Goal: Information Seeking & Learning: Stay updated

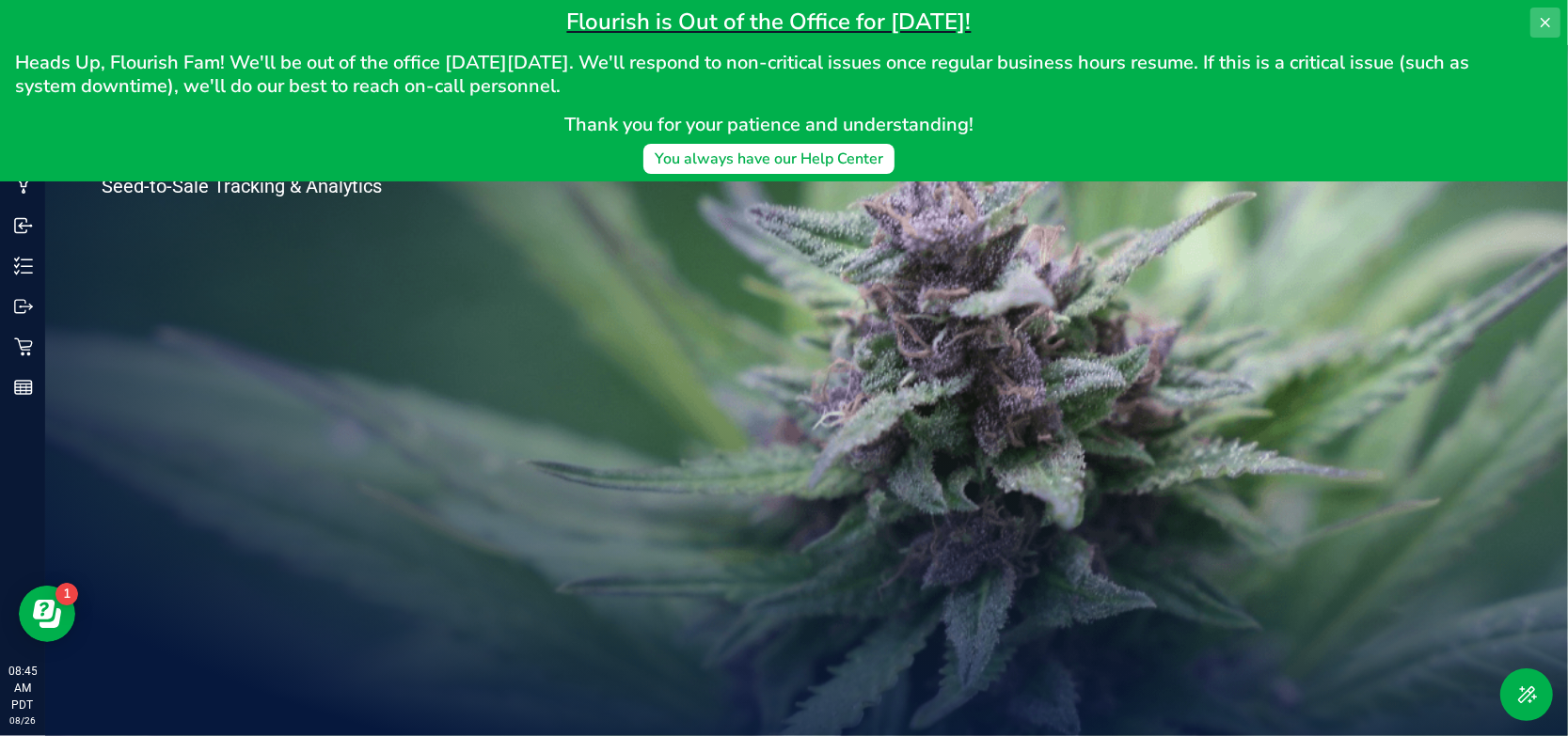
click at [1545, 17] on icon at bounding box center [1545, 23] width 15 height 15
click at [1552, 24] on icon at bounding box center [1545, 23] width 15 height 15
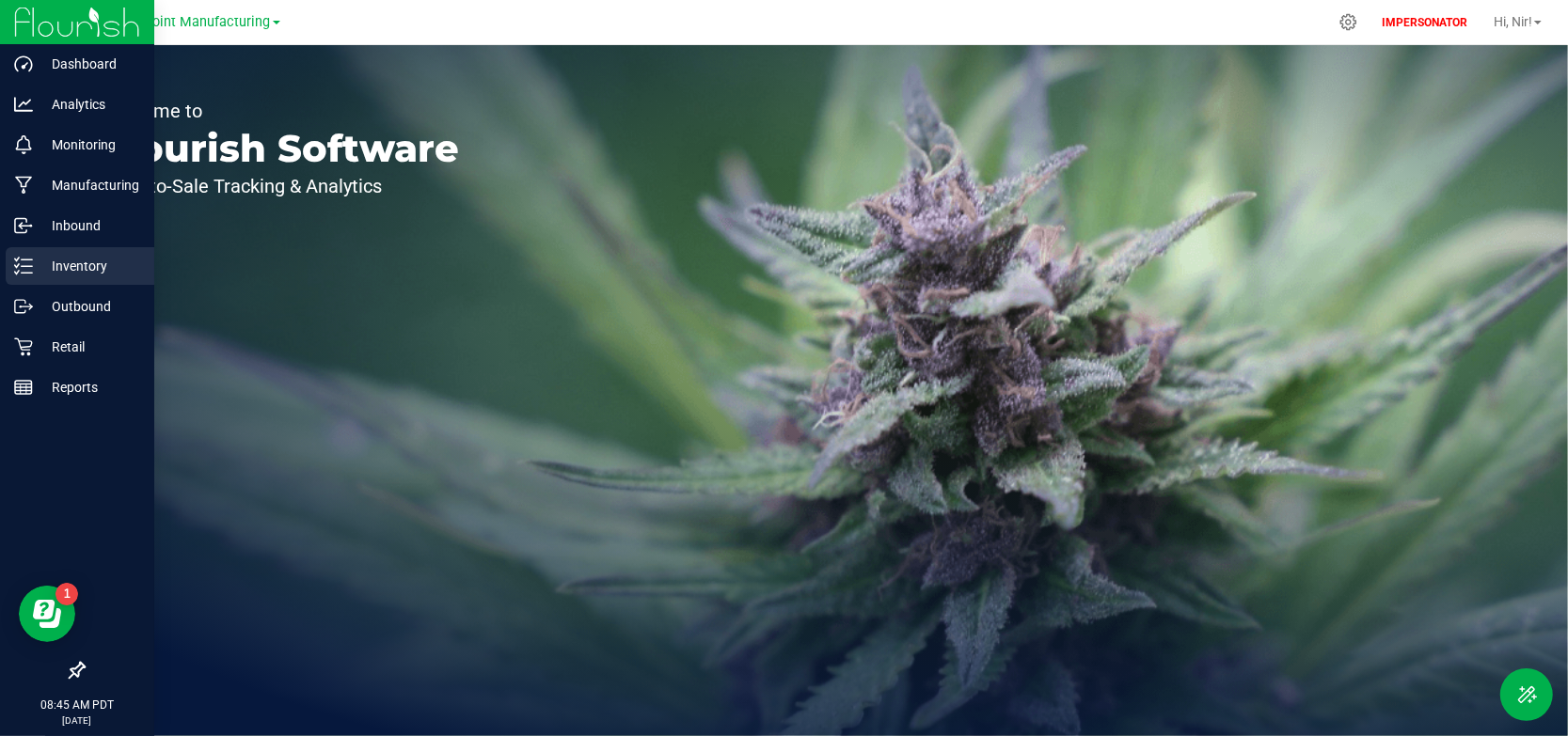
click at [35, 273] on p "Inventory" at bounding box center [90, 266] width 113 height 23
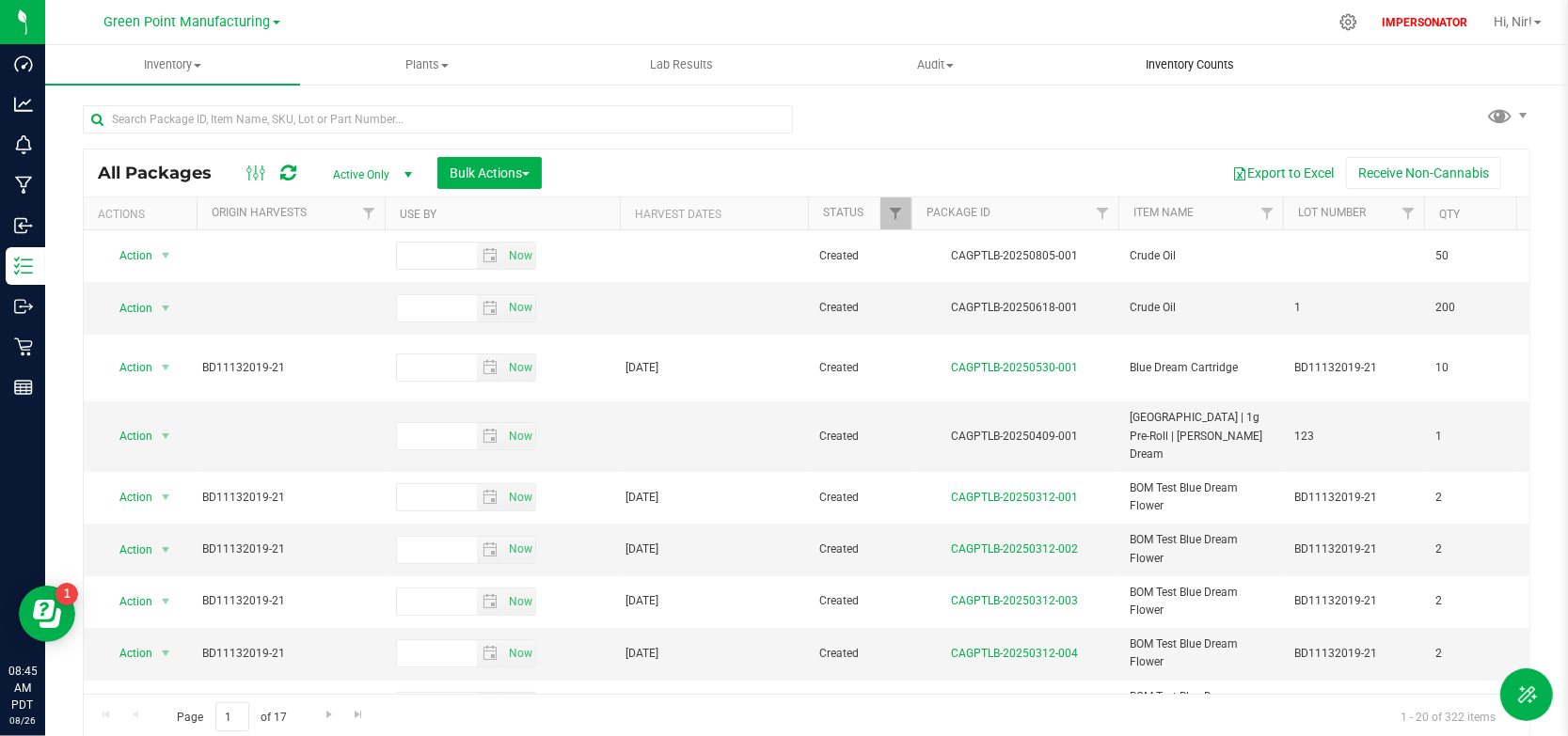
click at [1190, 71] on span "Inventory Counts" at bounding box center [1189, 65] width 139 height 17
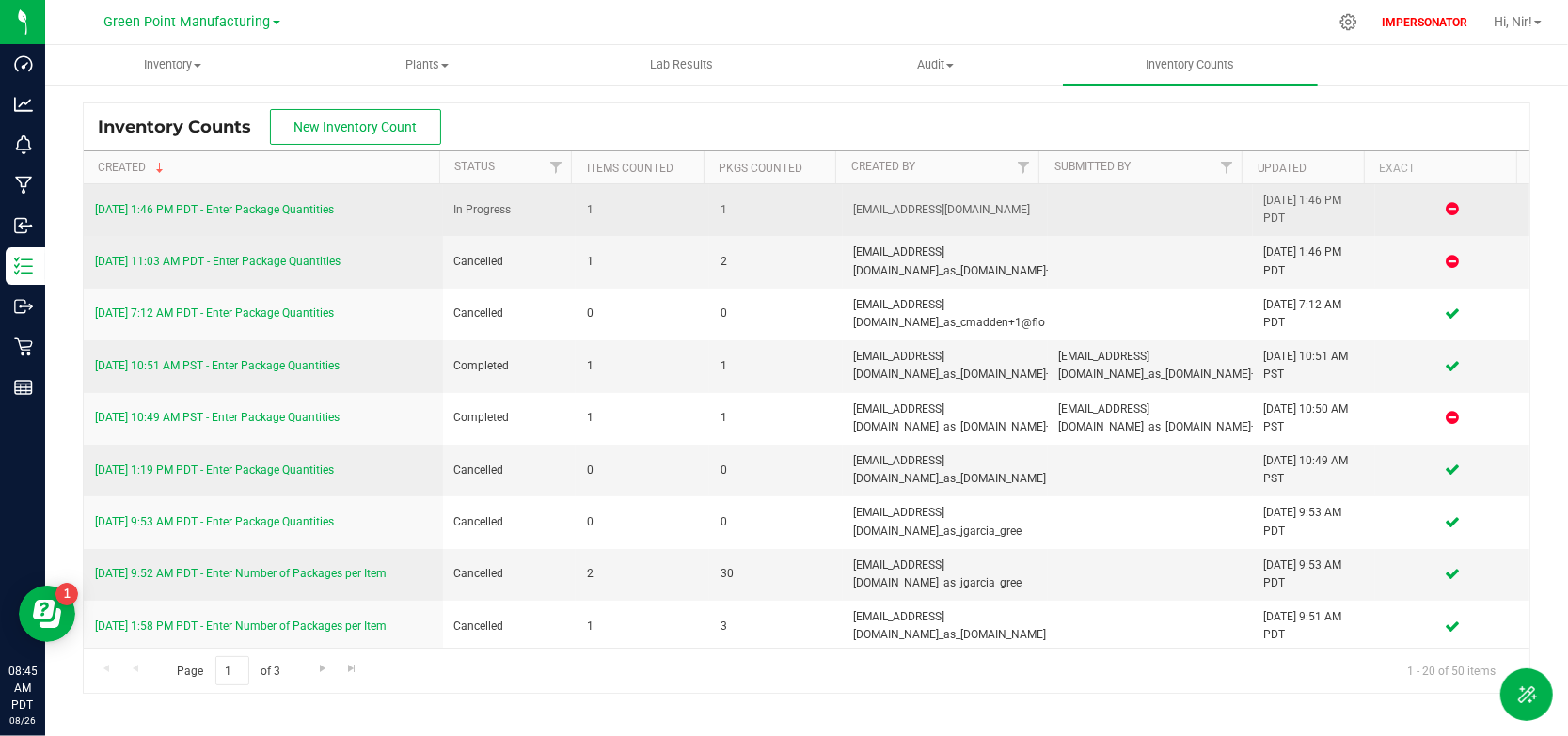
click at [305, 208] on link "5/29/25 1:46 PM PDT - Enter Package Quantities" at bounding box center [214, 209] width 239 height 13
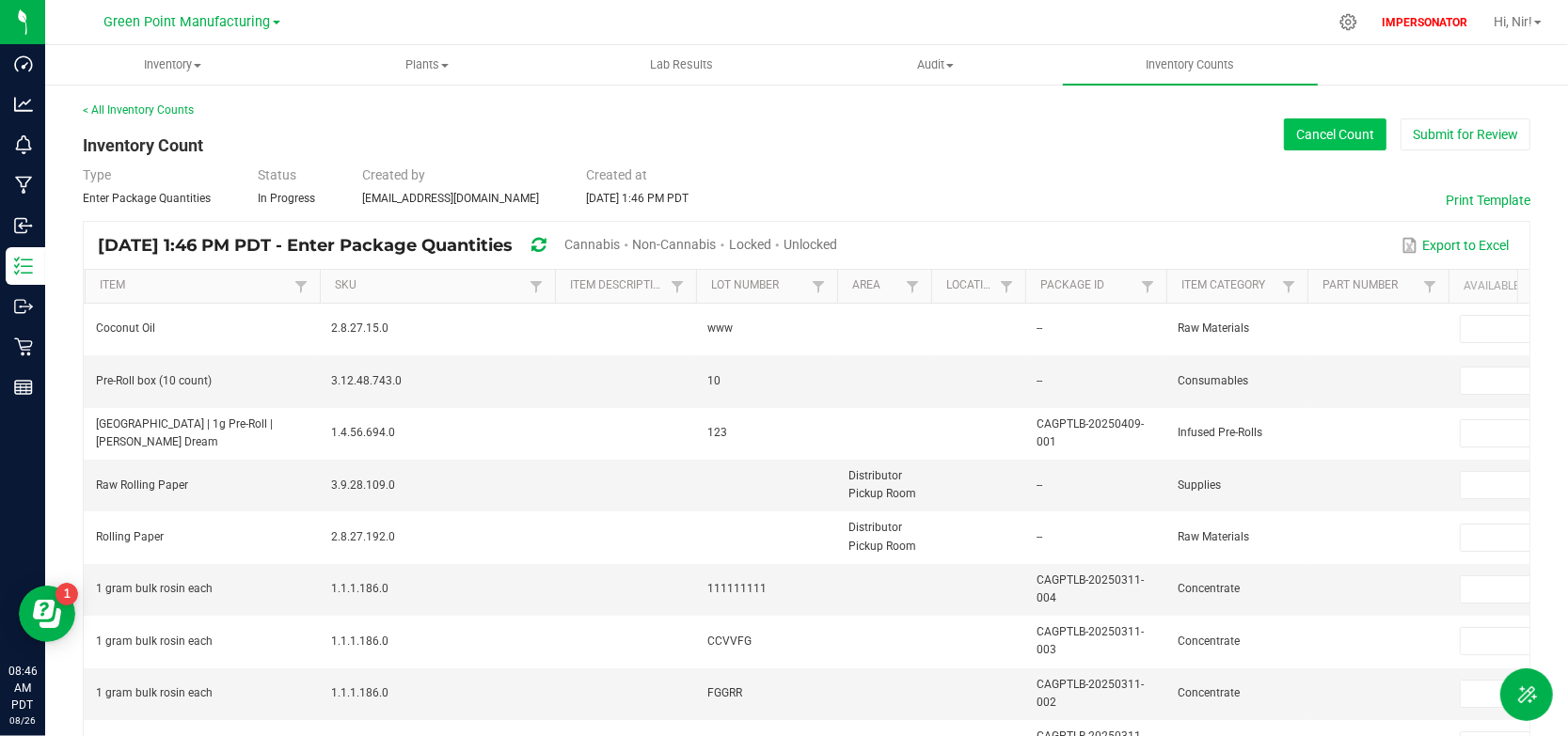
click at [1314, 132] on button "Cancel Count" at bounding box center [1335, 135] width 103 height 32
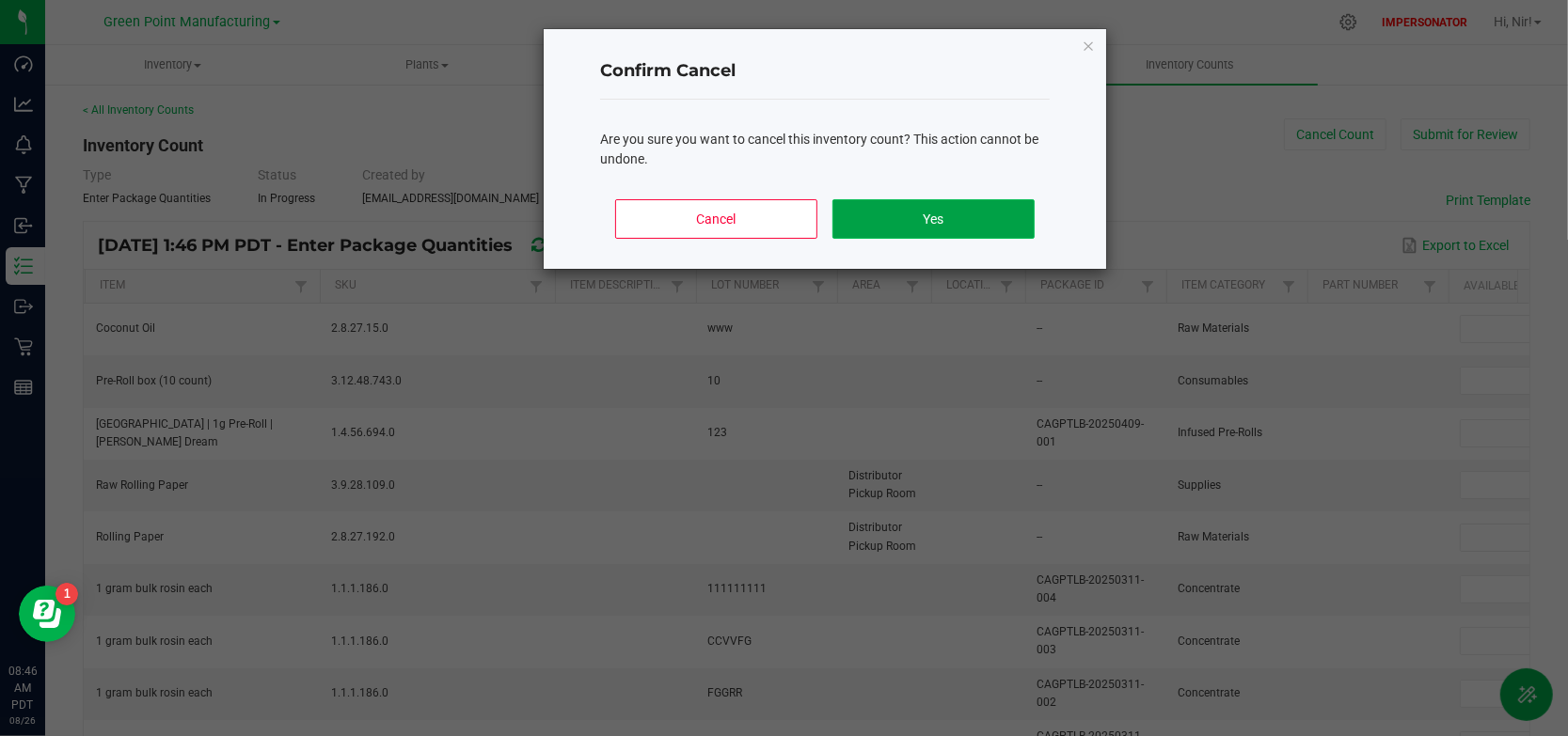
click at [986, 213] on button "Yes" at bounding box center [934, 219] width 202 height 40
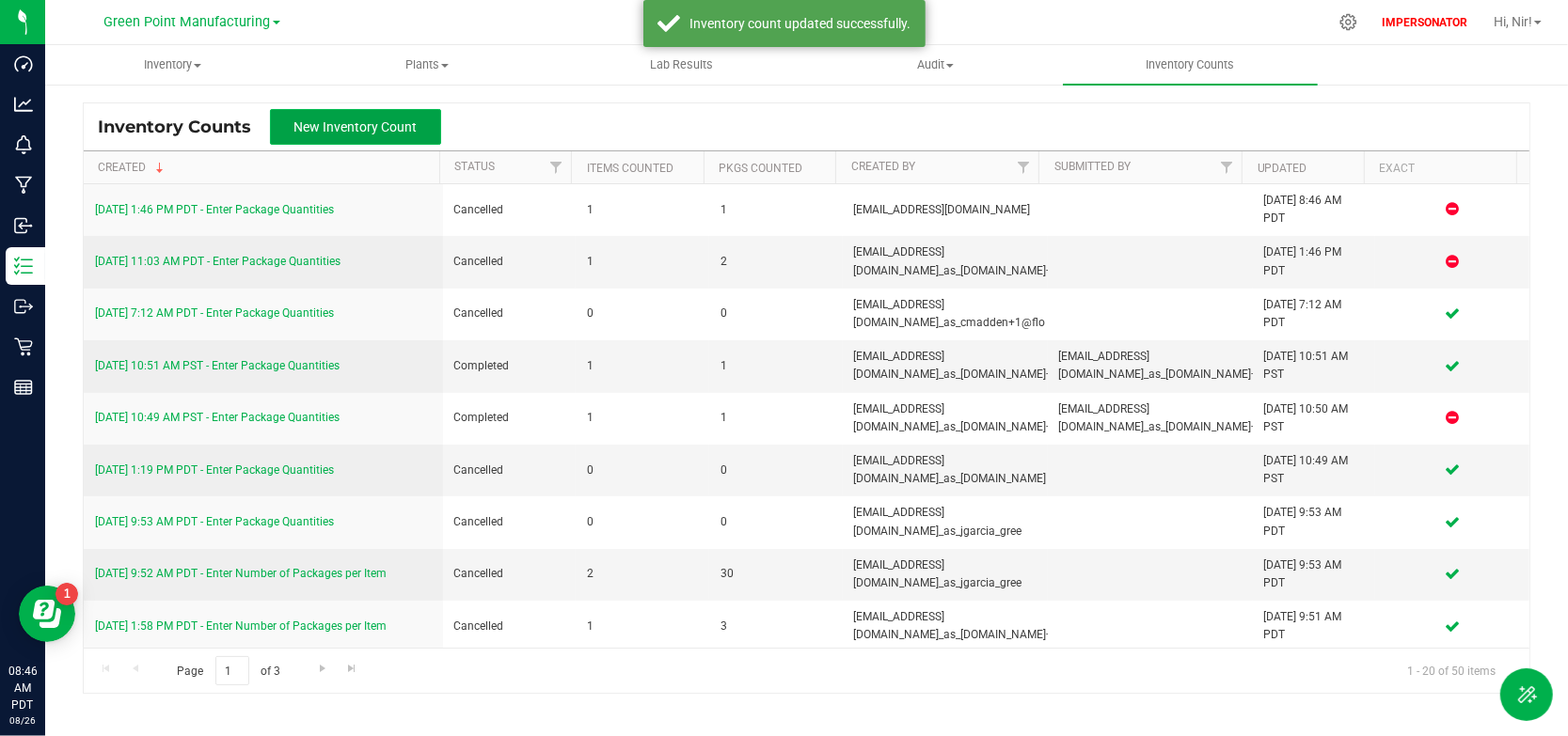
click at [393, 132] on span "New Inventory Count" at bounding box center [356, 127] width 124 height 15
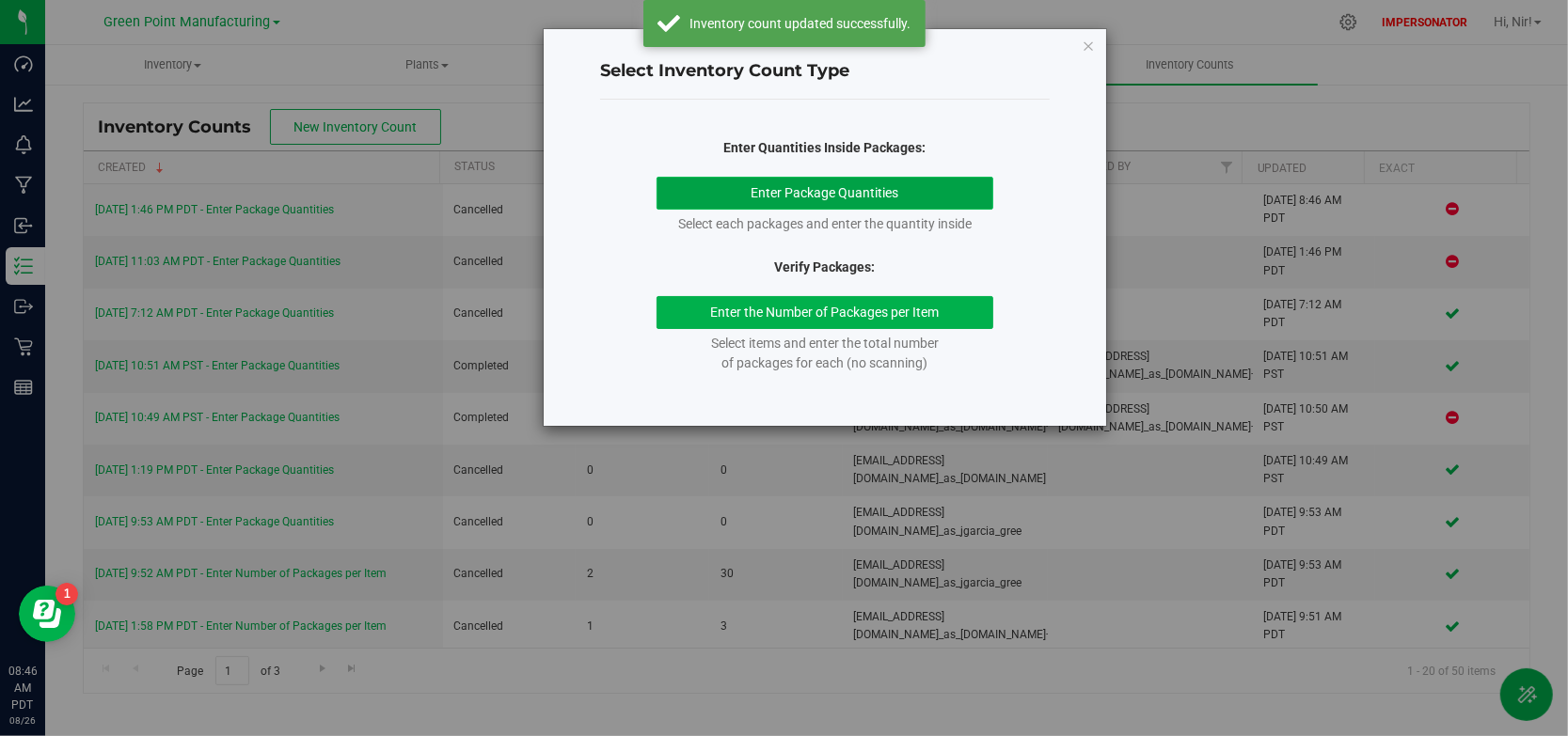
click at [818, 184] on button "Enter Package Quantities" at bounding box center [826, 192] width 338 height 33
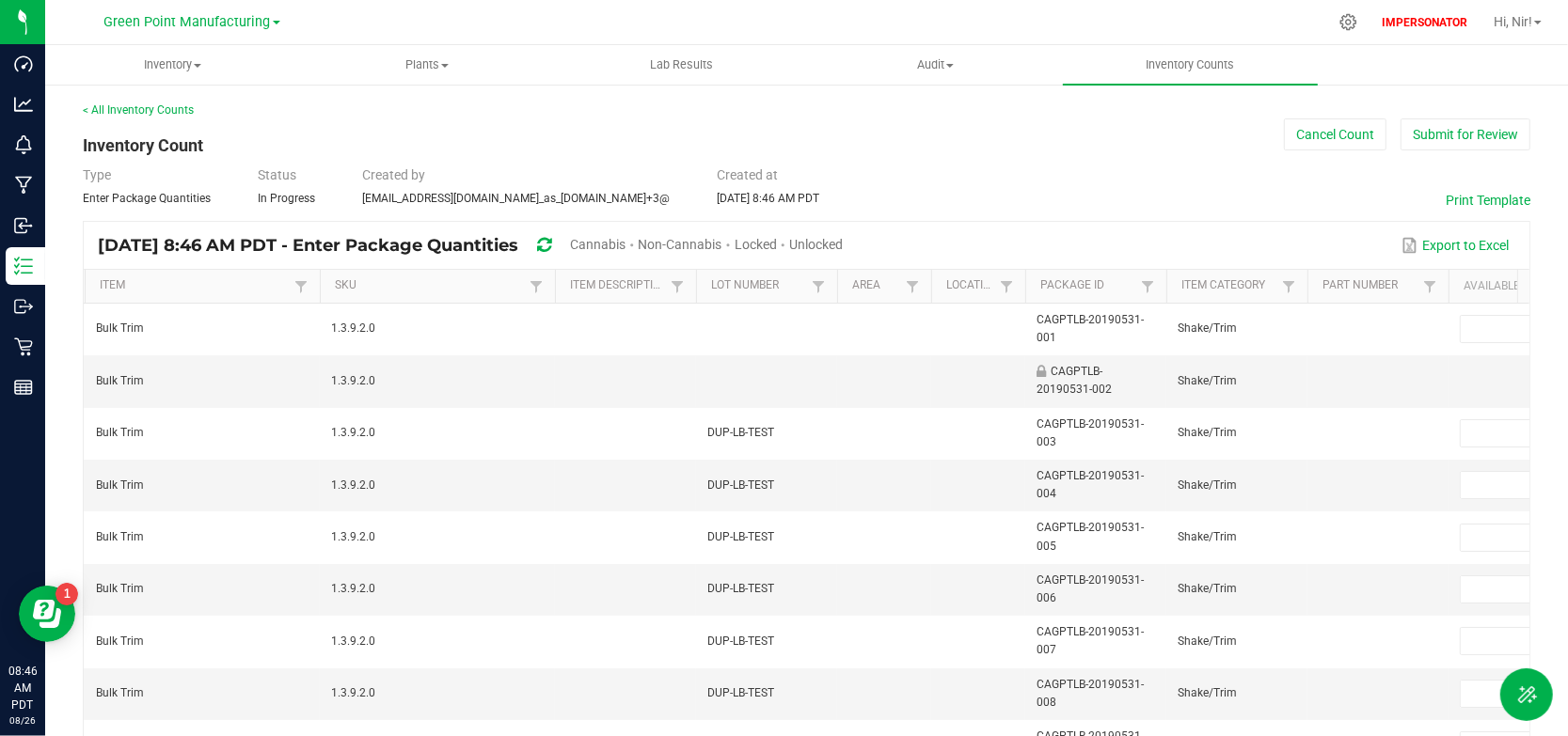
click at [551, 243] on icon at bounding box center [544, 245] width 14 height 17
click at [1439, 141] on button "Submit for Review" at bounding box center [1466, 135] width 130 height 32
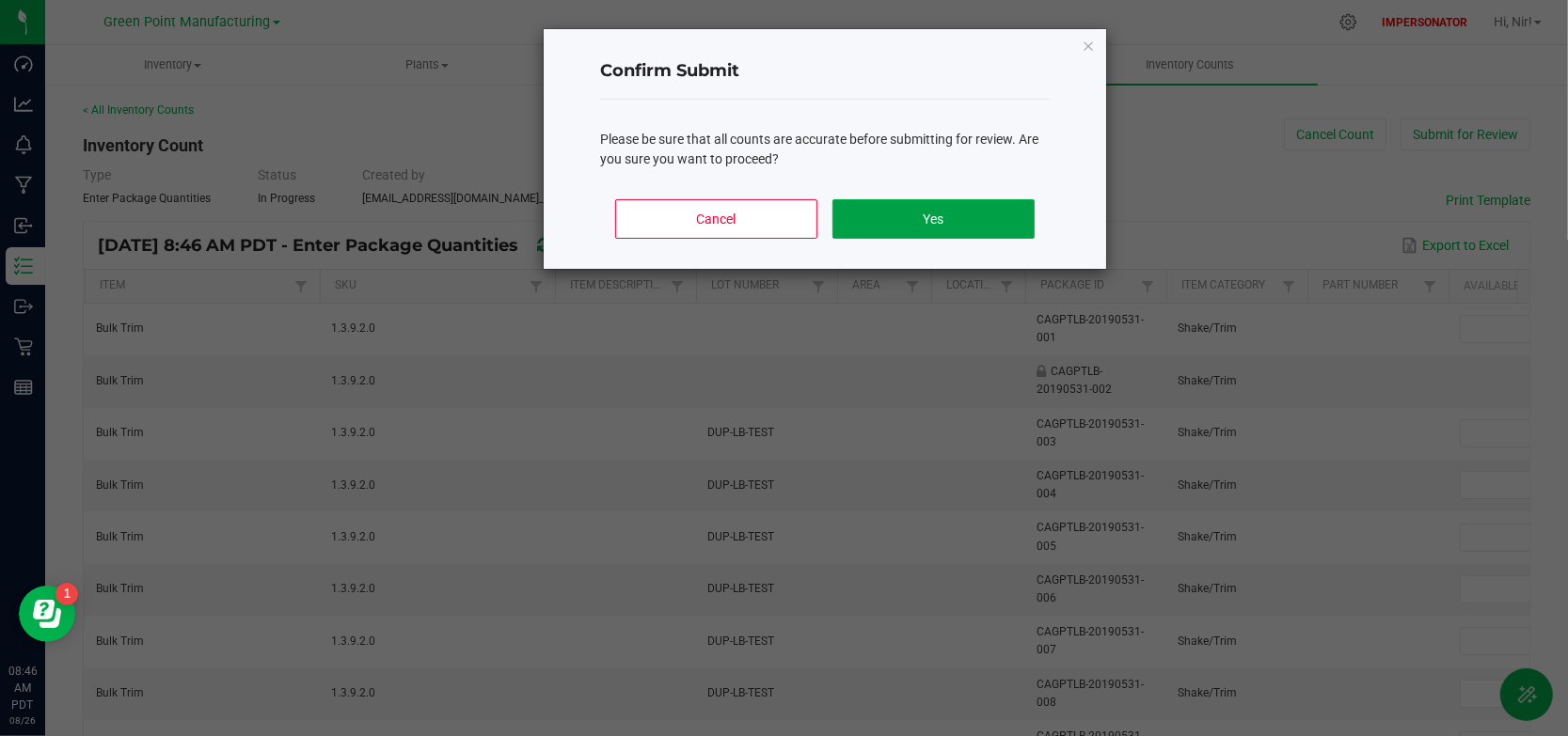
click at [929, 221] on button "Yes" at bounding box center [934, 219] width 202 height 40
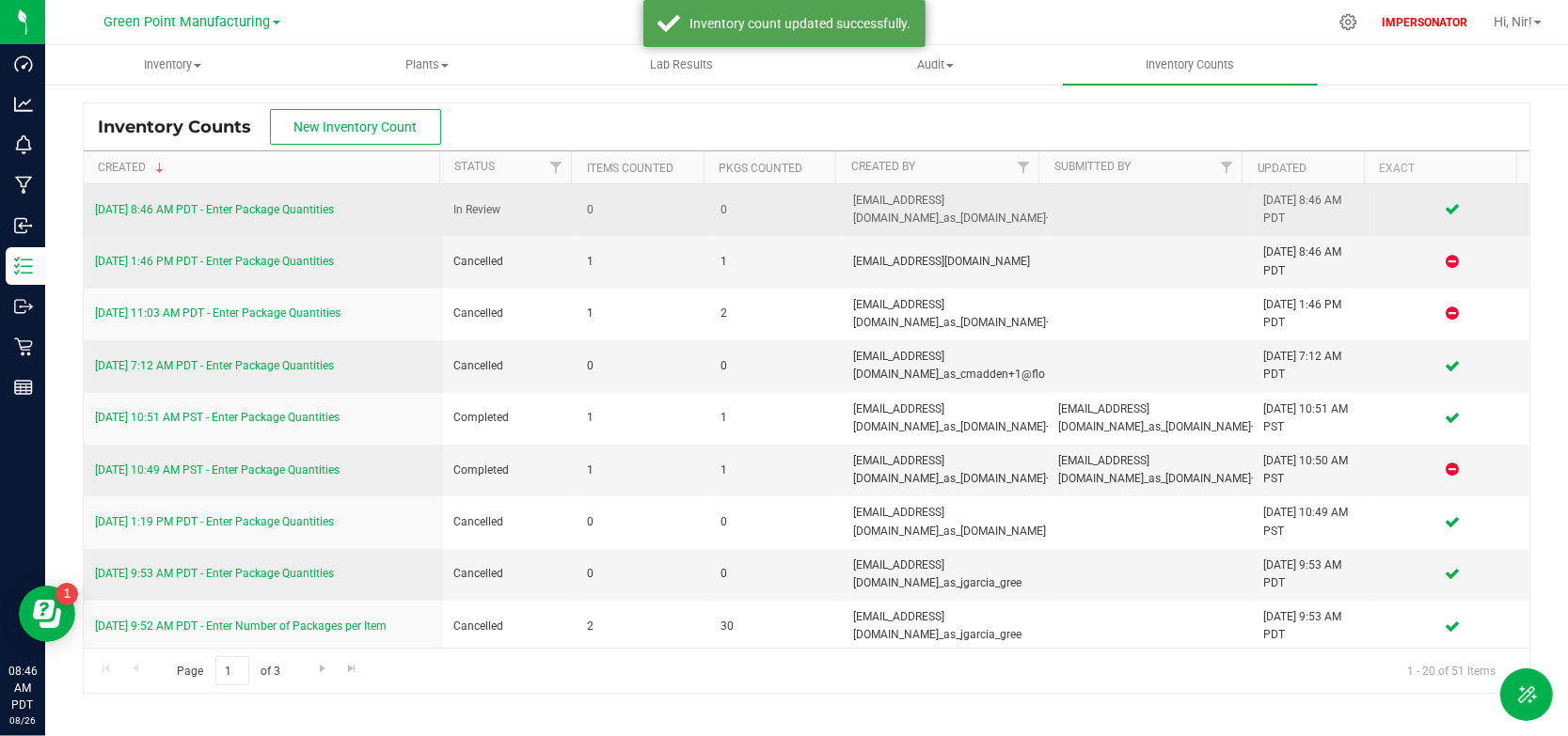
click at [318, 210] on link "8/26/25 8:46 AM PDT - Enter Package Quantities" at bounding box center [214, 209] width 239 height 13
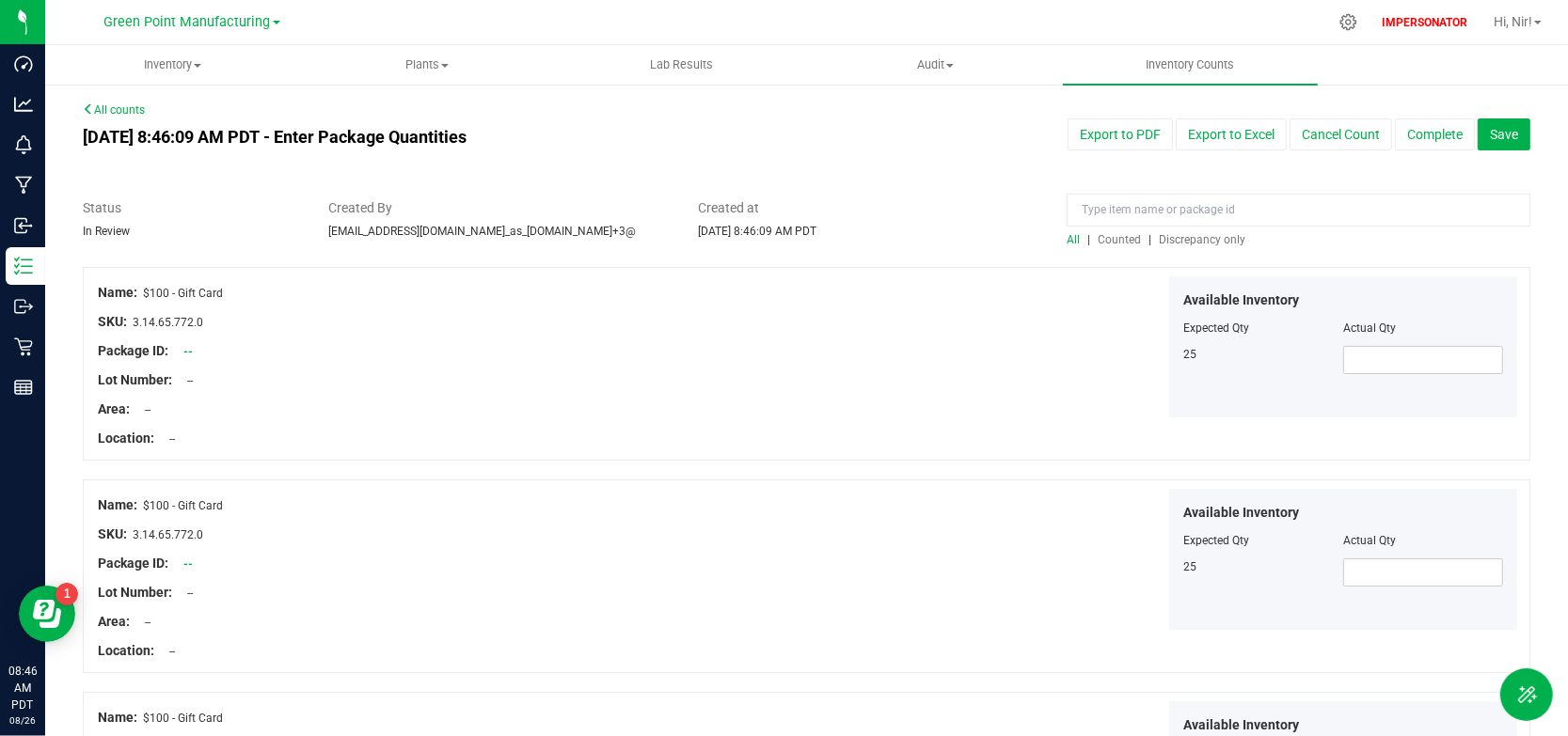
click at [1127, 241] on span "Counted" at bounding box center [1120, 240] width 43 height 13
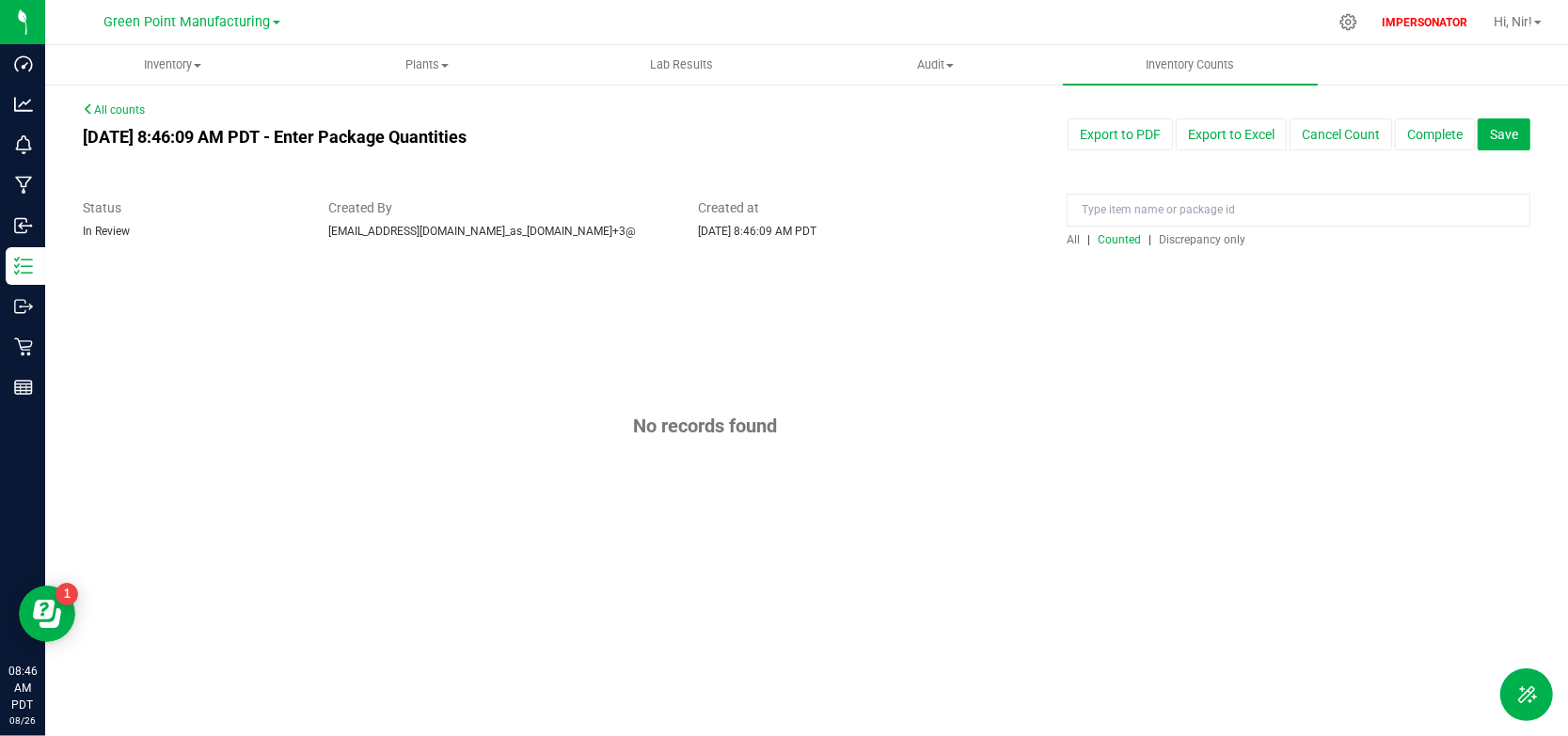
click at [1172, 243] on span "Discrepancy only" at bounding box center [1203, 240] width 87 height 13
click at [96, 109] on link "All counts" at bounding box center [114, 110] width 62 height 13
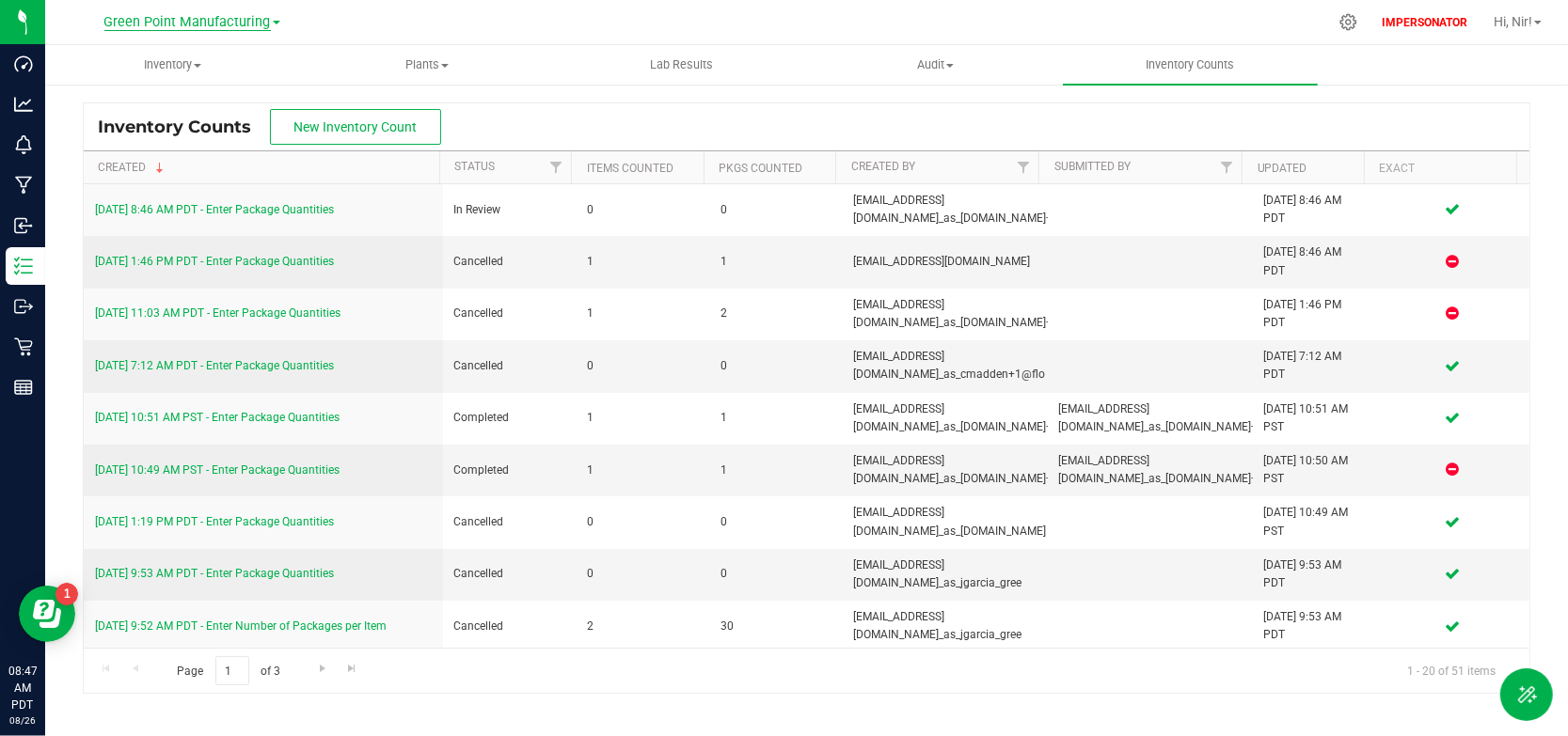
click at [166, 14] on span "Green Point Manufacturing" at bounding box center [188, 23] width 166 height 17
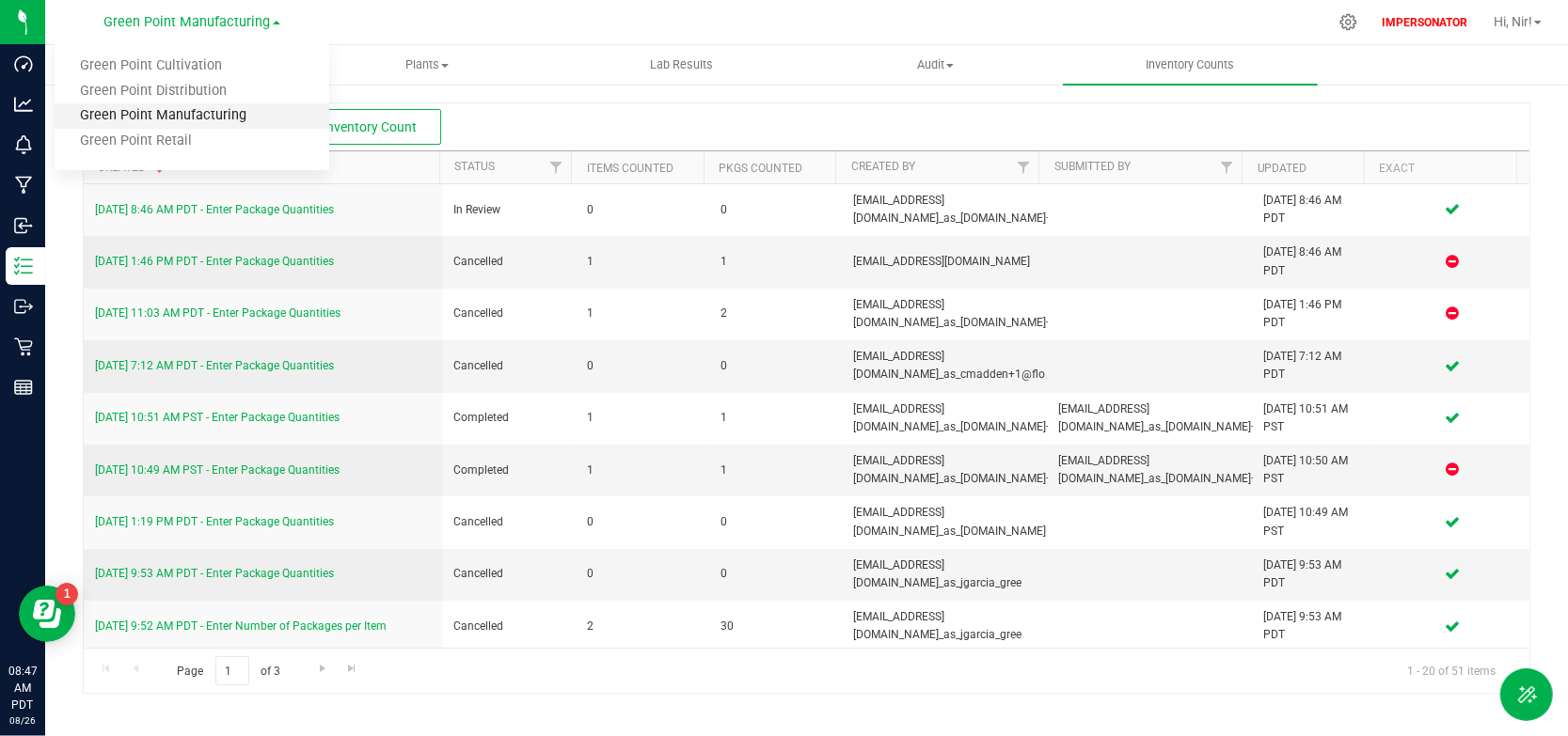
click at [190, 115] on link "Green Point Manufacturing" at bounding box center [192, 116] width 275 height 25
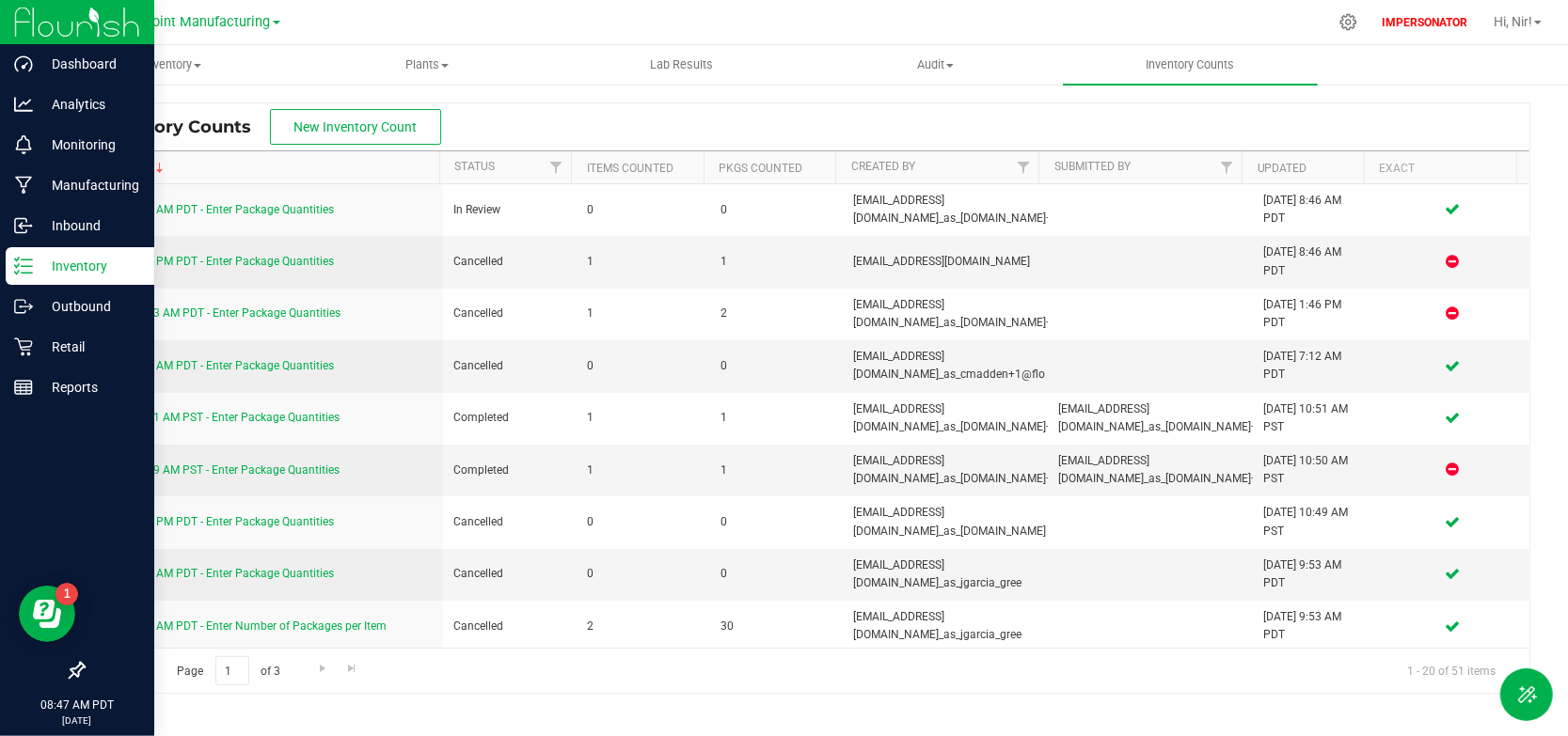
click at [28, 270] on icon at bounding box center [24, 266] width 19 height 19
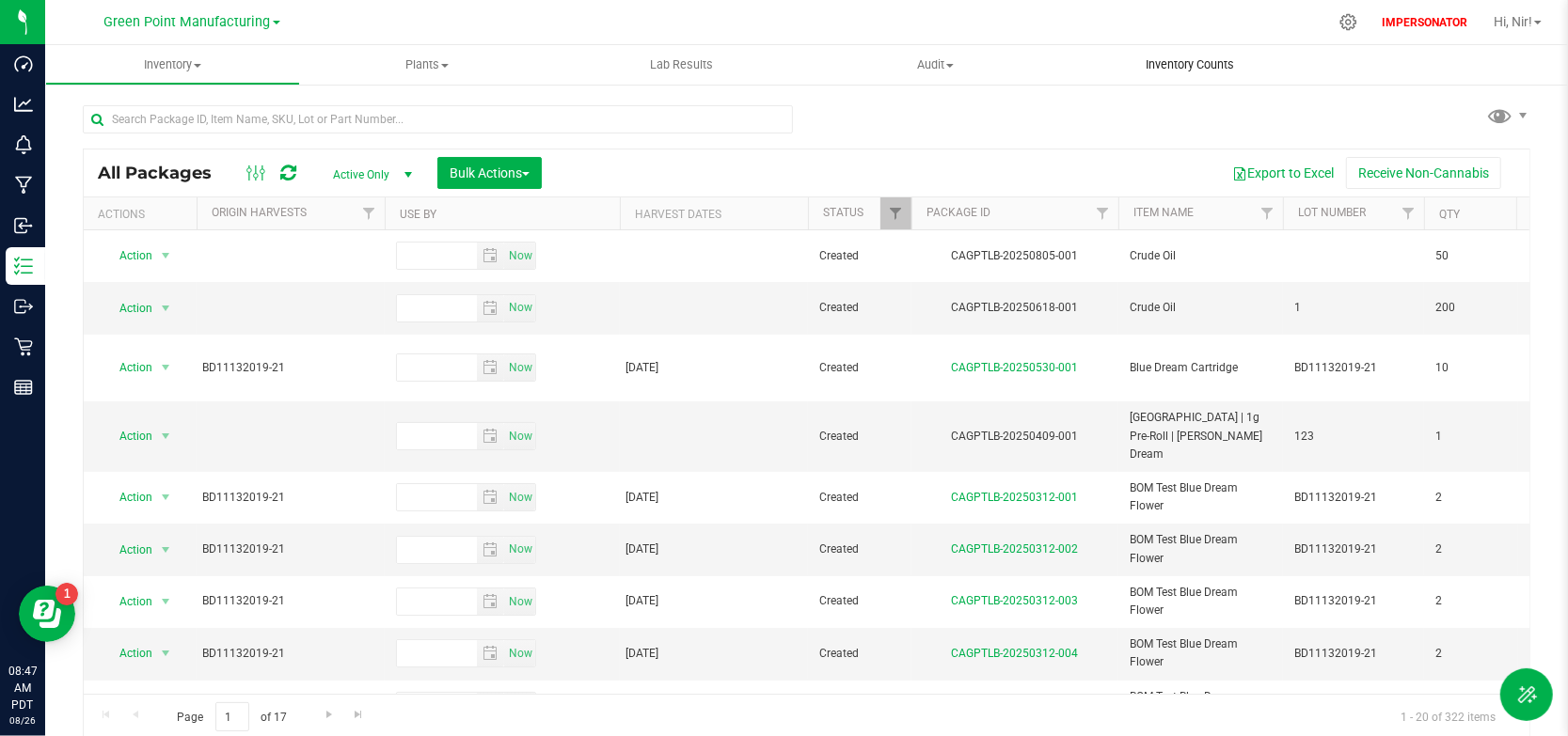
click at [1210, 66] on span "Inventory Counts" at bounding box center [1189, 65] width 139 height 17
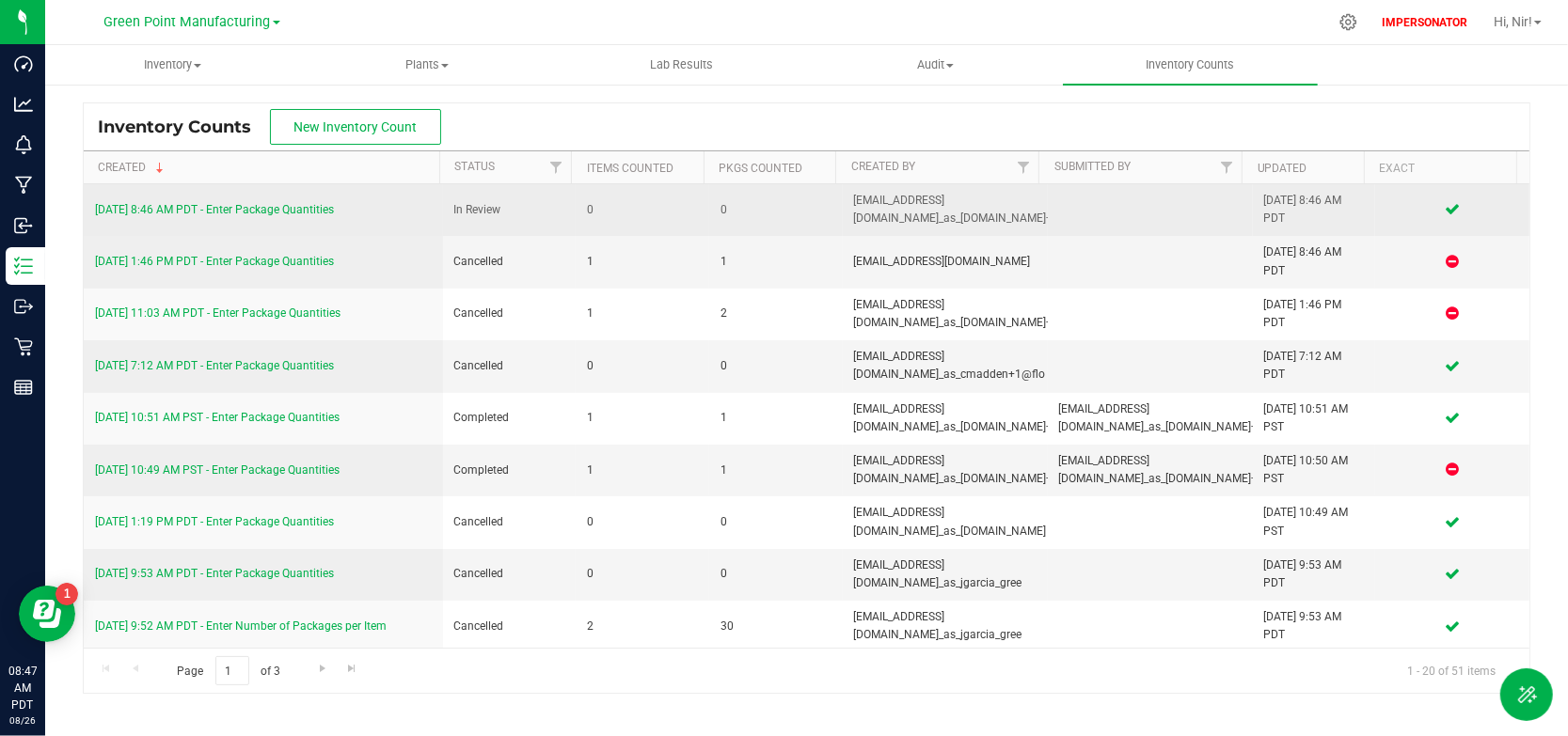
click at [297, 204] on link "8/26/25 8:46 AM PDT - Enter Package Quantities" at bounding box center [214, 209] width 239 height 13
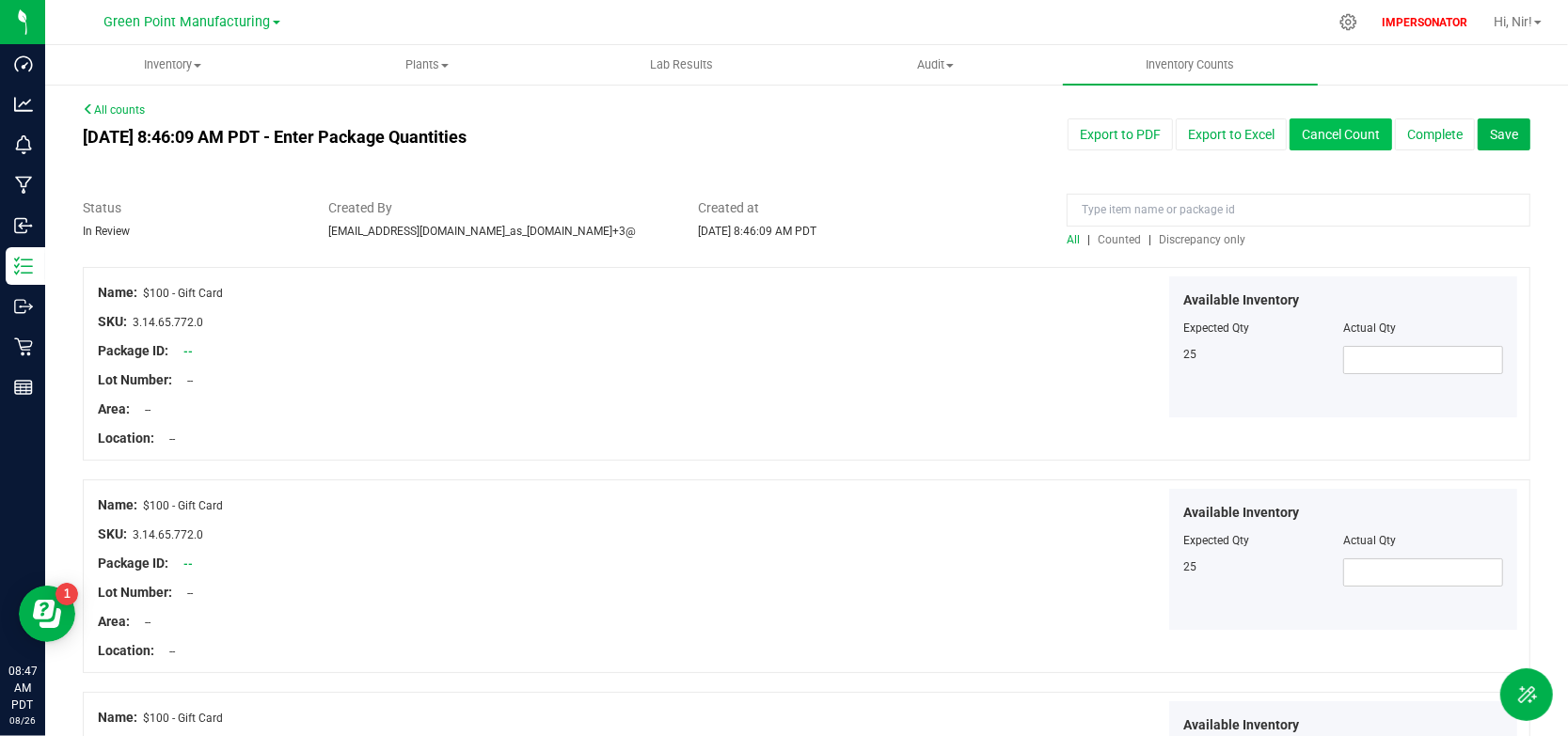
click at [1324, 142] on button "Cancel Count" at bounding box center [1340, 135] width 103 height 32
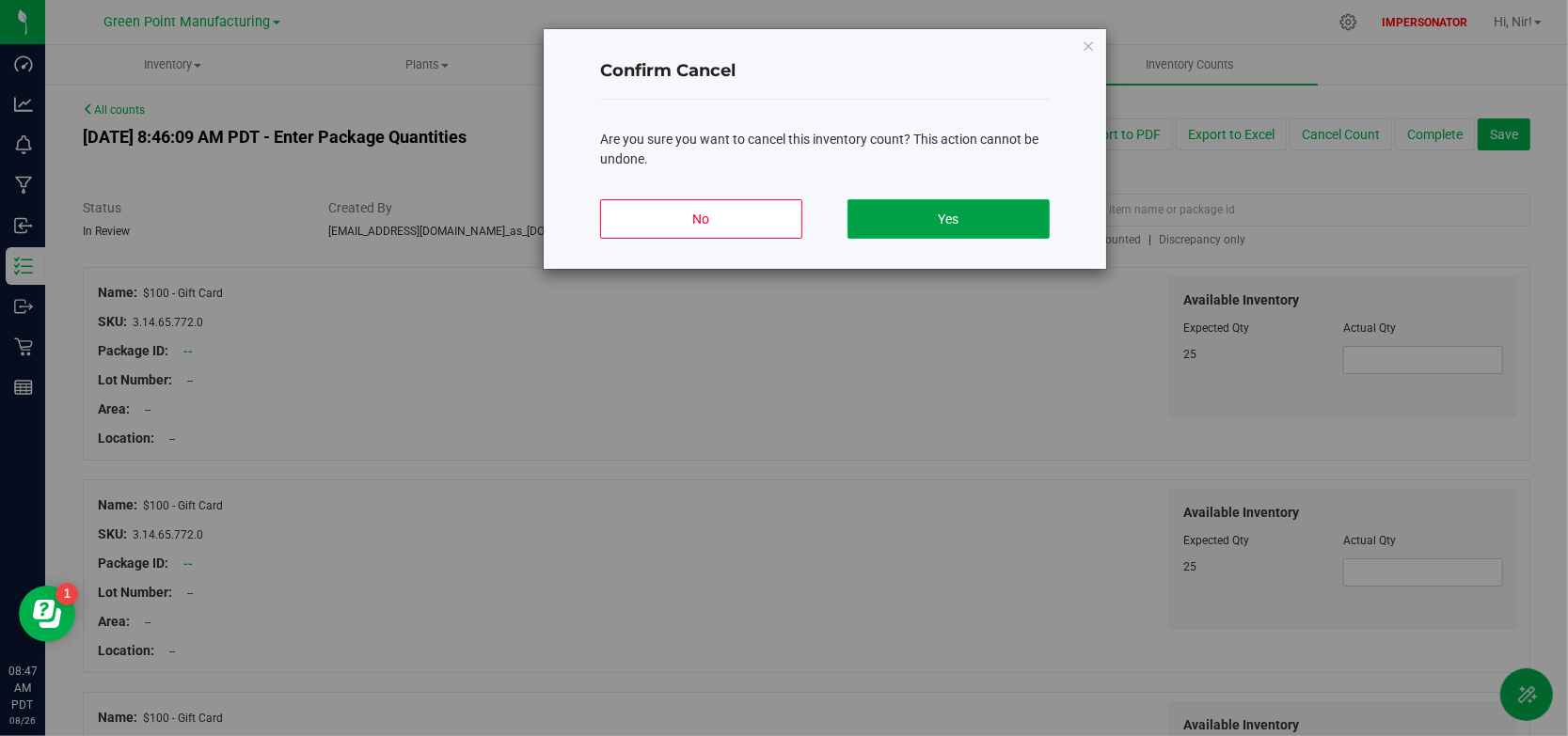
click at [966, 223] on button "Yes" at bounding box center [949, 219] width 202 height 40
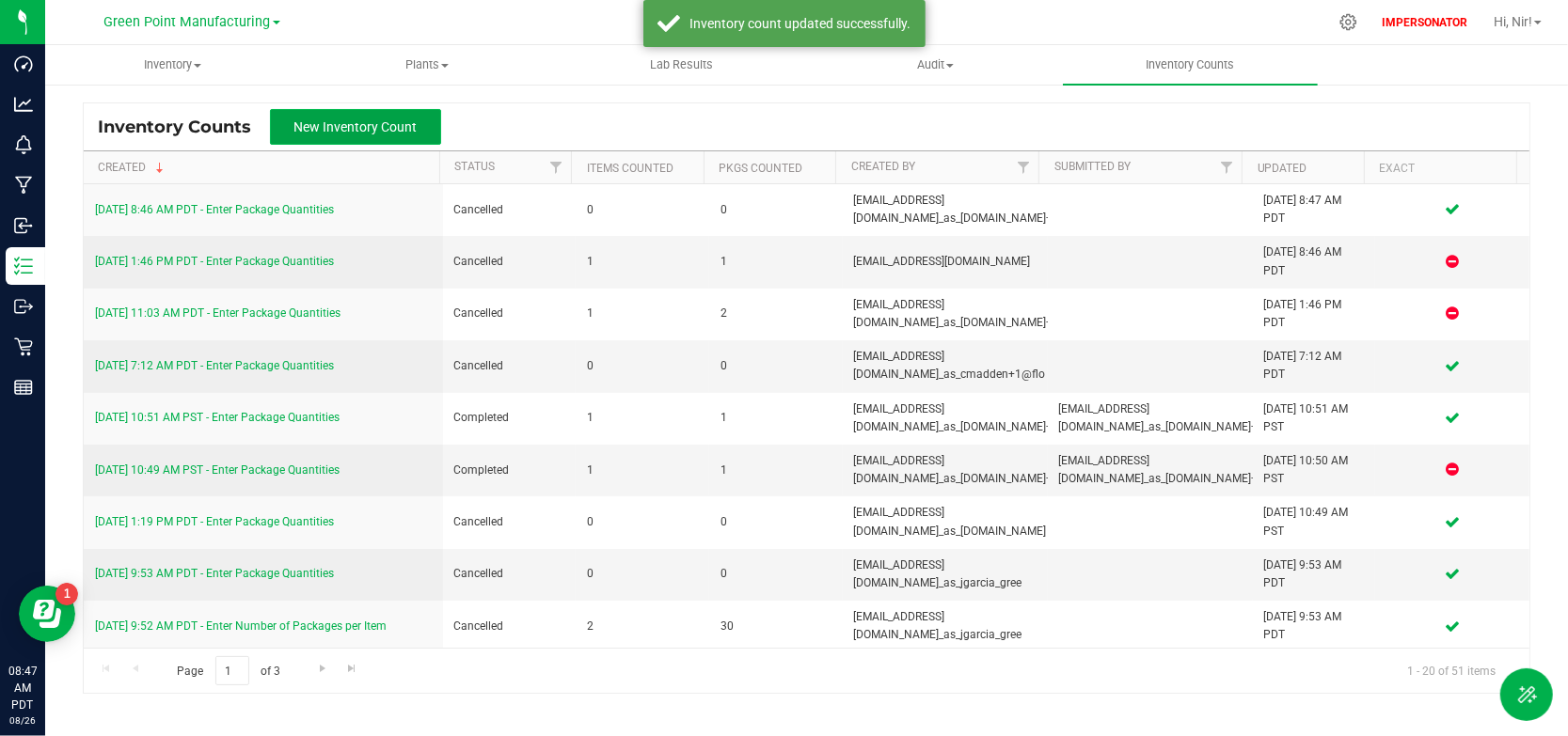
click at [357, 124] on span "New Inventory Count" at bounding box center [356, 127] width 124 height 15
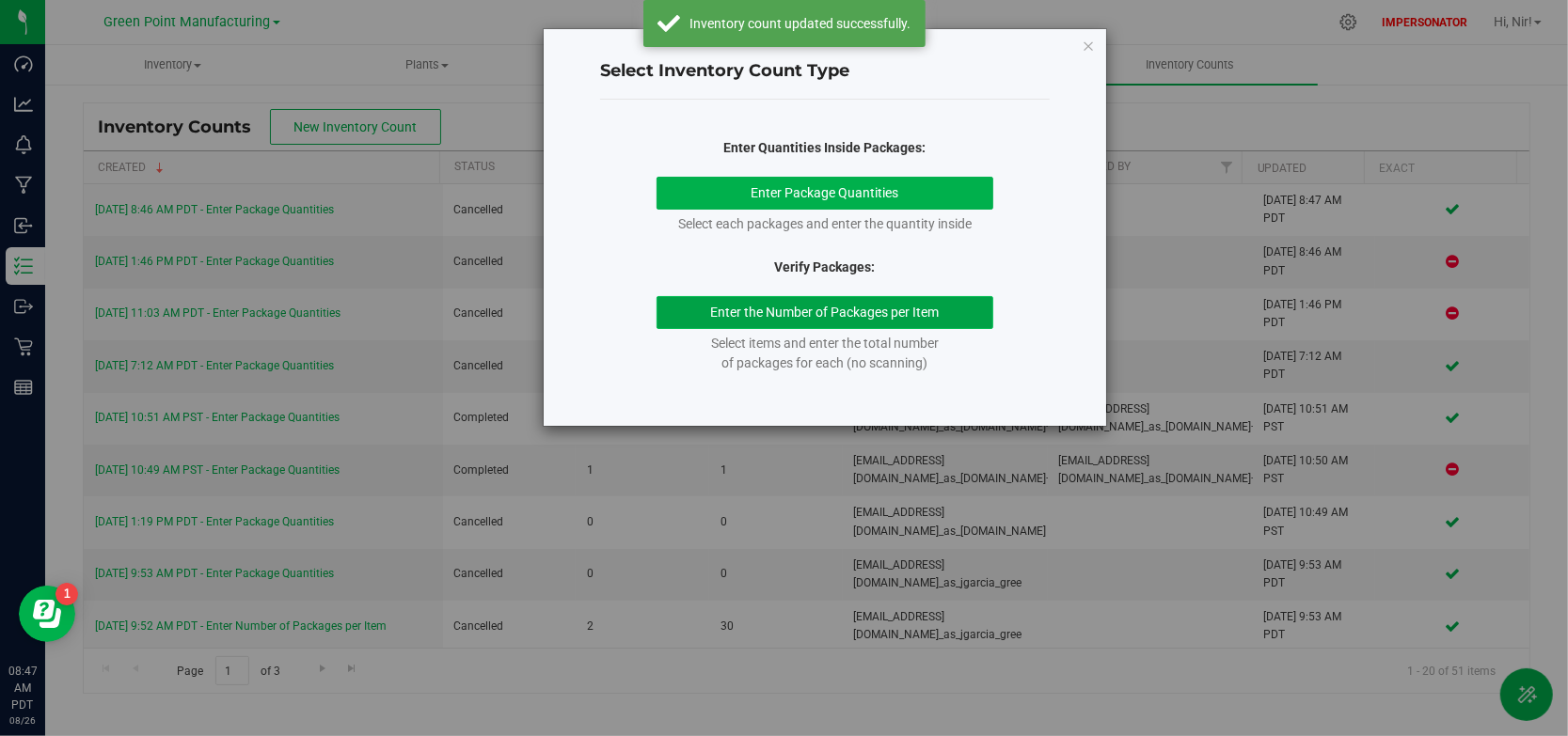
click at [823, 316] on button "Enter the Number of Packages per Item" at bounding box center [826, 312] width 338 height 33
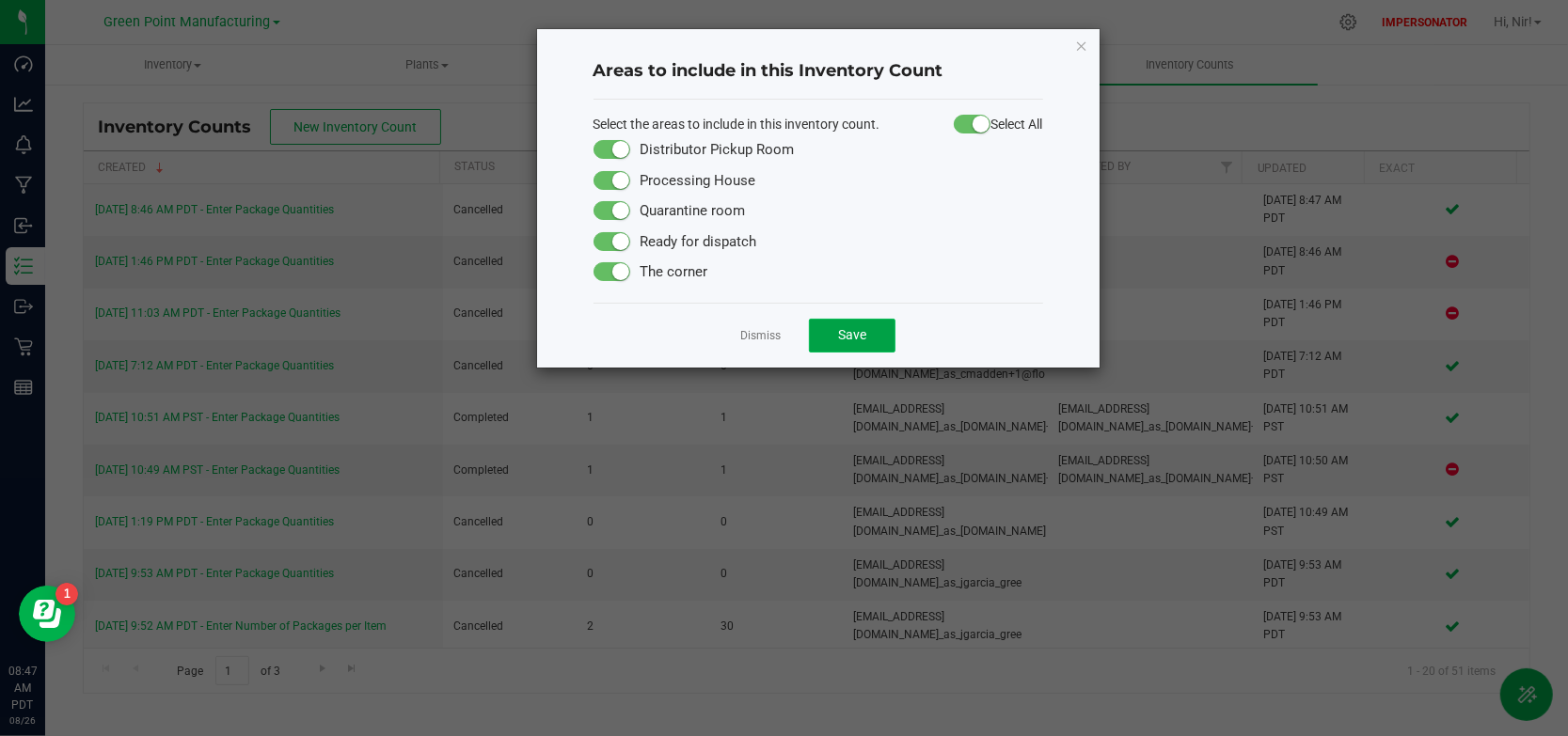
click at [843, 337] on span "Save" at bounding box center [852, 335] width 28 height 15
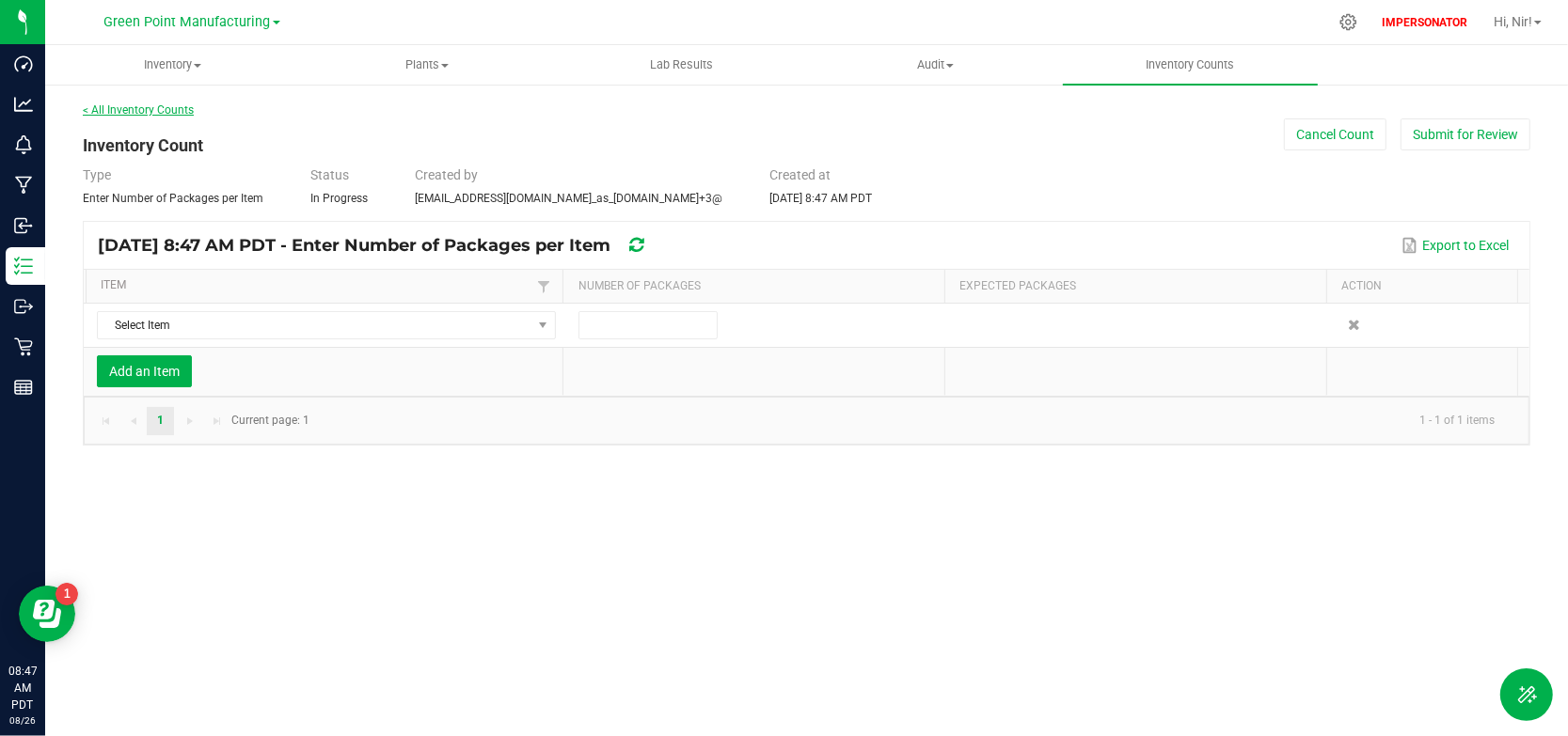
click at [153, 112] on link "< All Inventory Counts" at bounding box center [139, 110] width 111 height 13
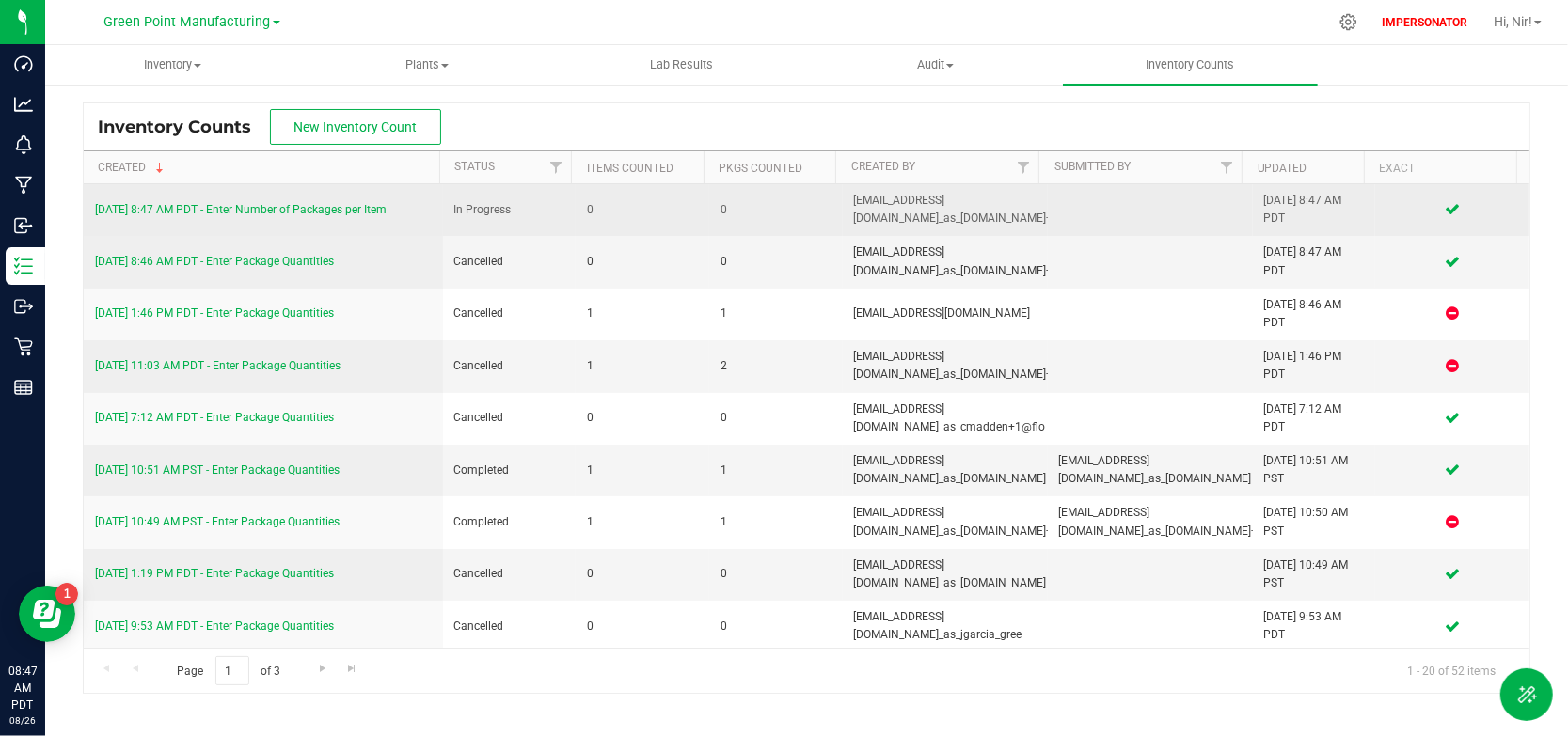
click at [213, 201] on div "8/26/25 8:47 AM PDT - Enter Number of Packages per Item" at bounding box center [263, 209] width 337 height 18
click at [215, 203] on link "8/26/25 8:47 AM PDT - Enter Number of Packages per Item" at bounding box center [241, 209] width 292 height 13
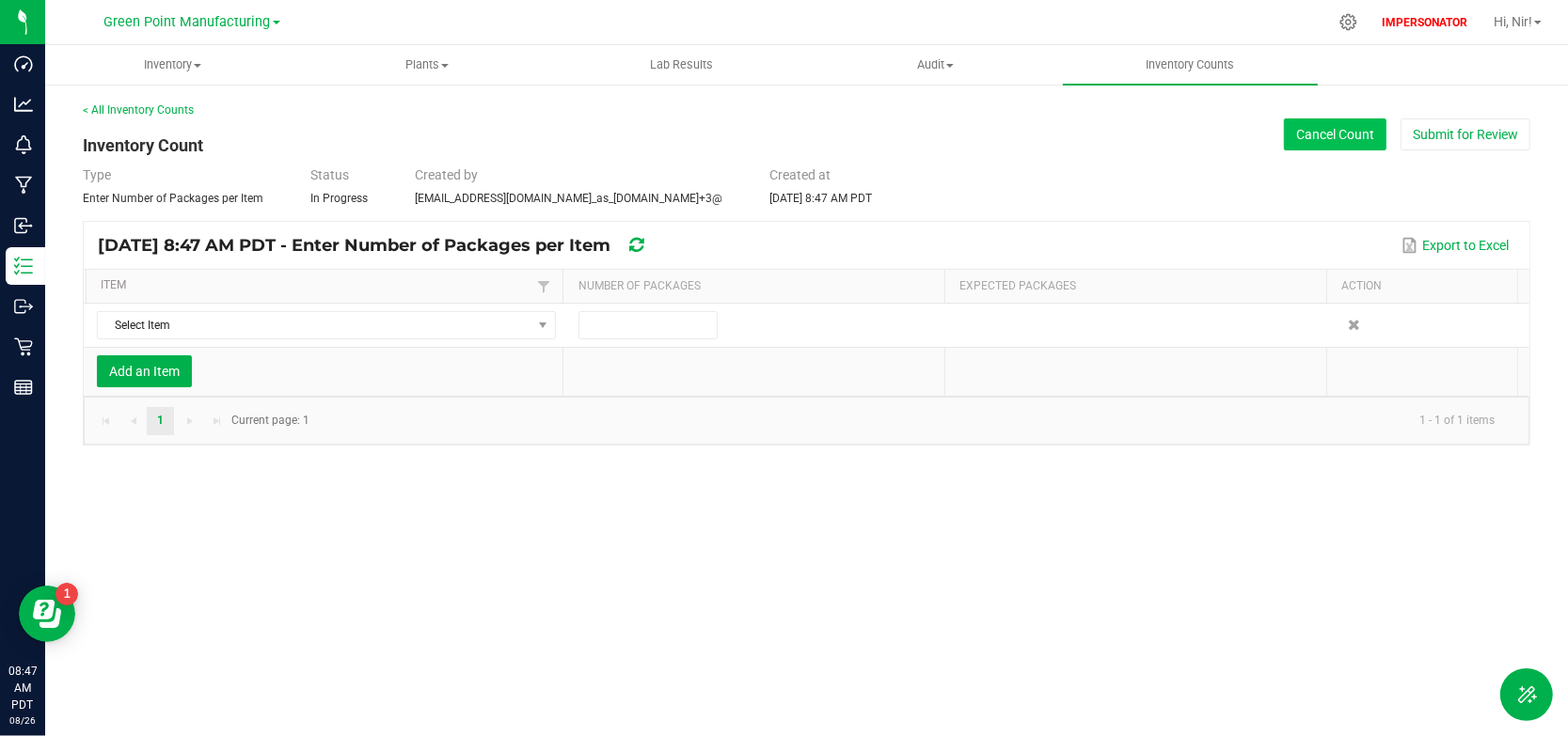
click at [1284, 134] on button "Cancel Count" at bounding box center [1335, 135] width 103 height 32
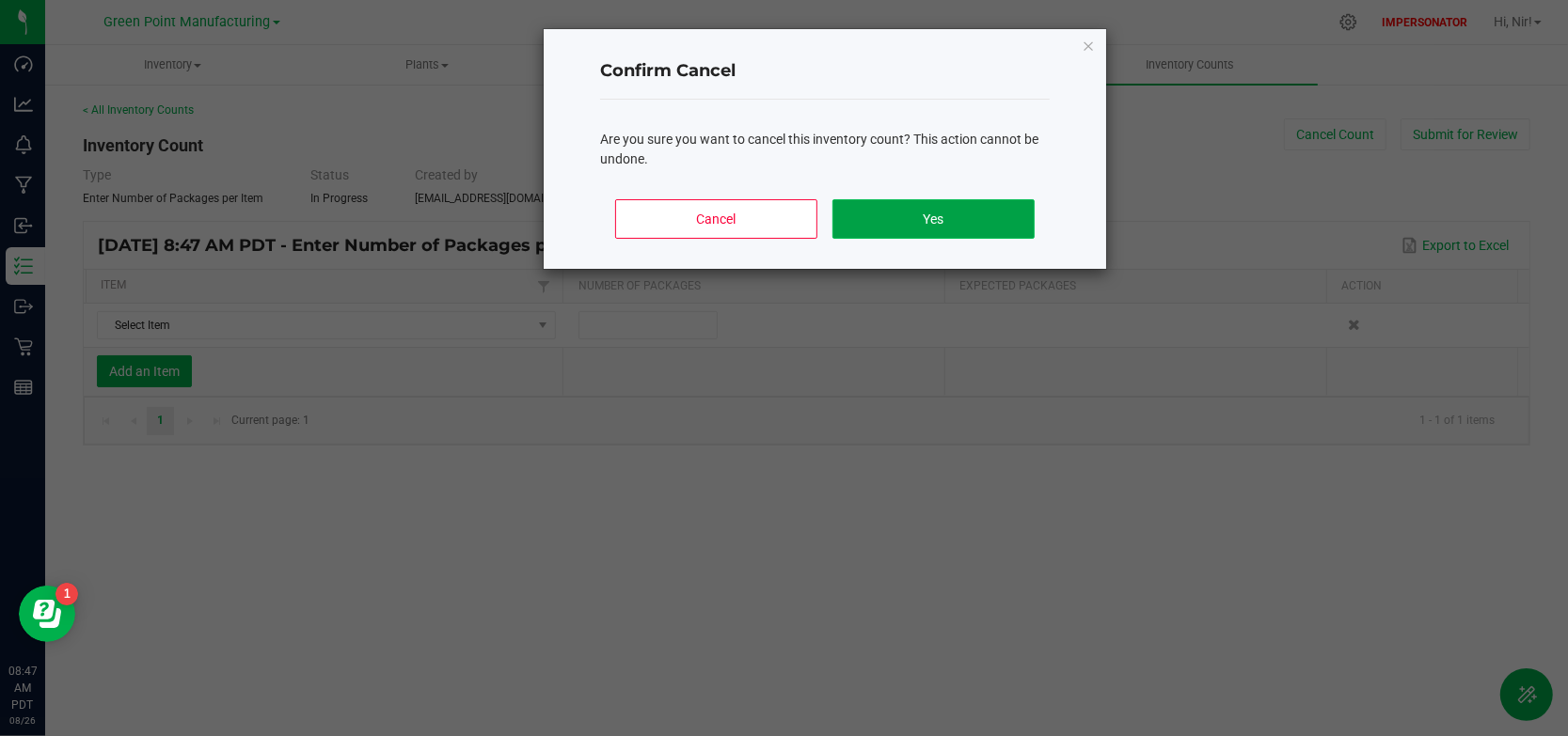
click at [954, 231] on button "Yes" at bounding box center [934, 219] width 202 height 40
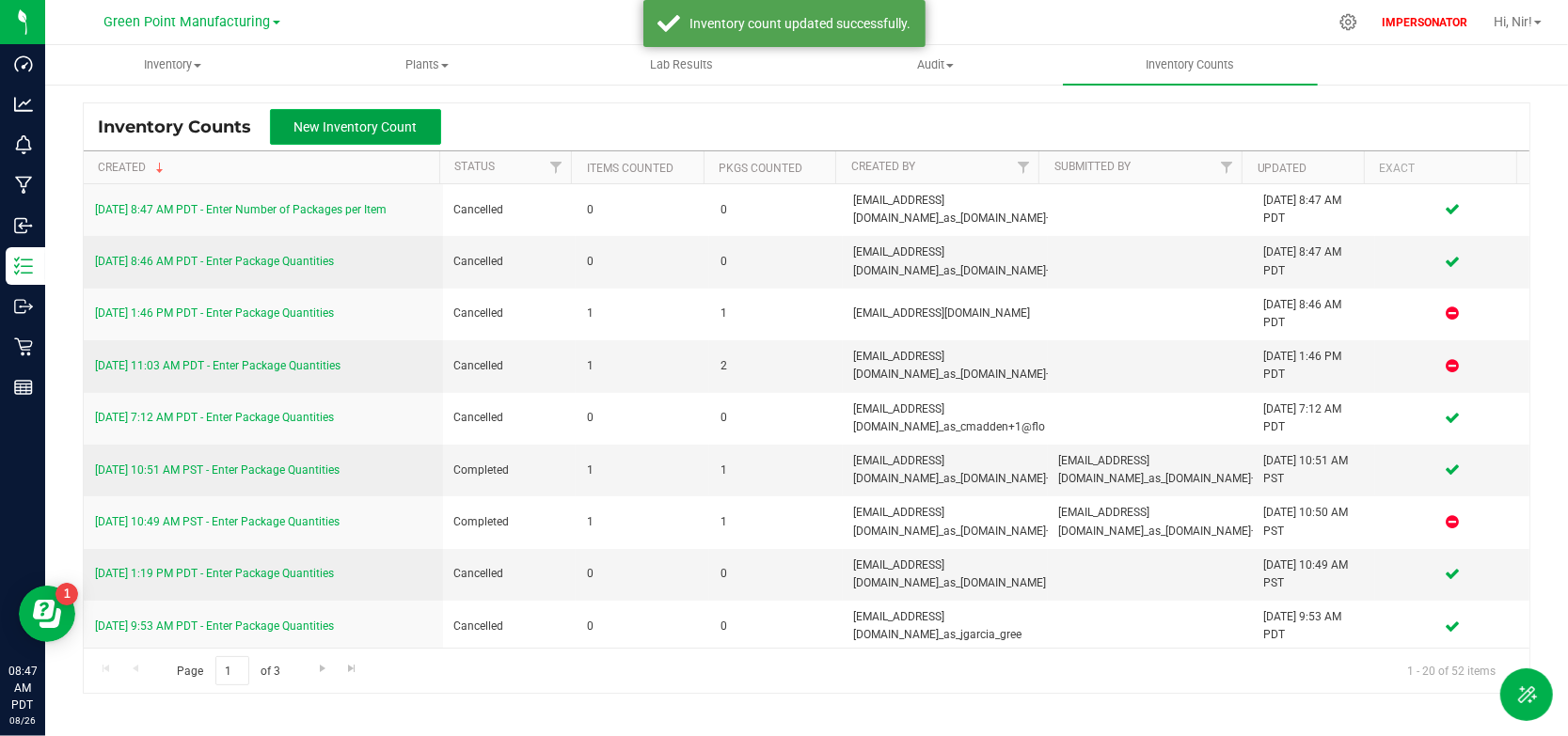
click at [352, 136] on button "New Inventory Count" at bounding box center [355, 127] width 171 height 36
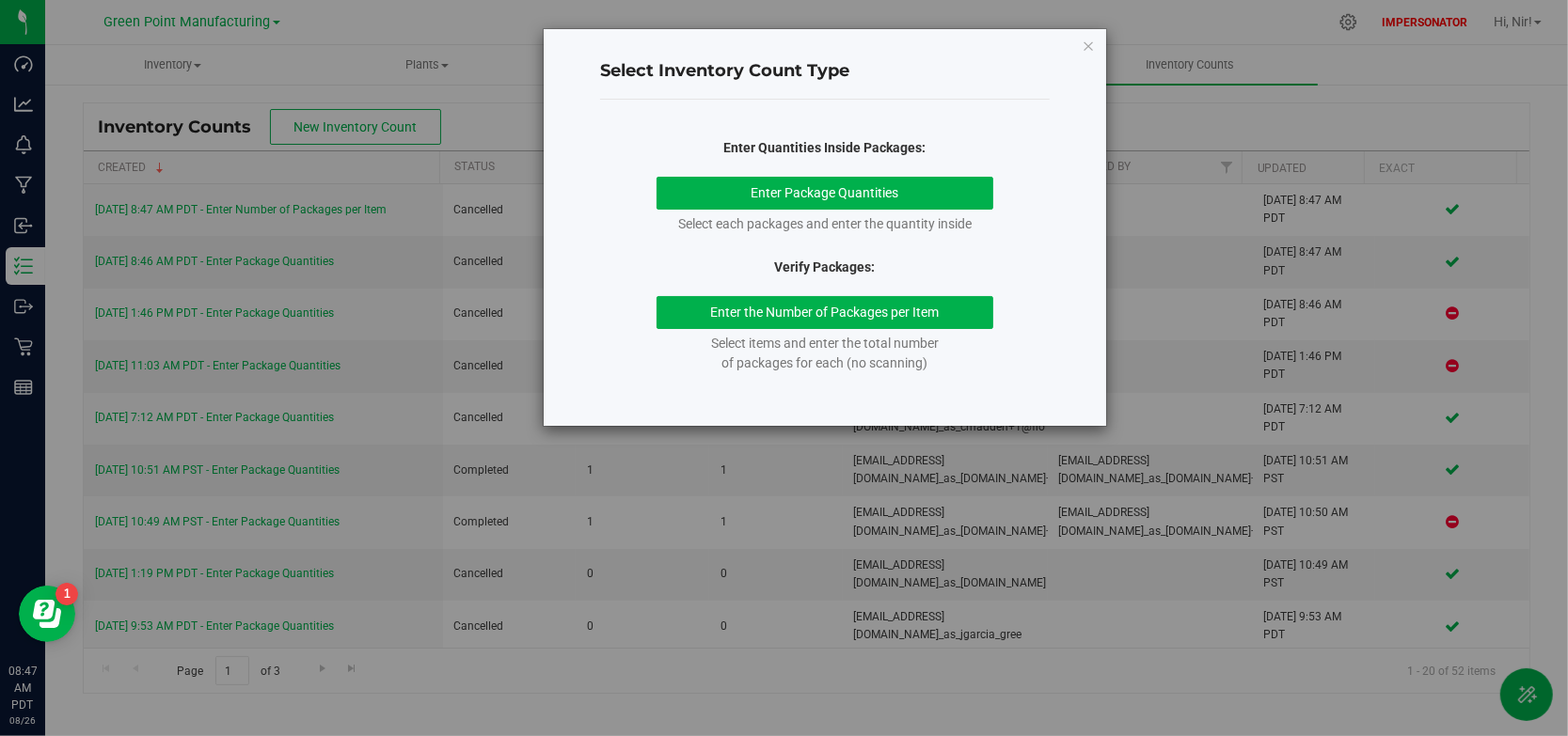
click at [773, 214] on div "Select each packages and enter the quantity inside" at bounding box center [826, 224] width 338 height 20
click at [771, 206] on button "Enter Package Quantities" at bounding box center [826, 192] width 338 height 33
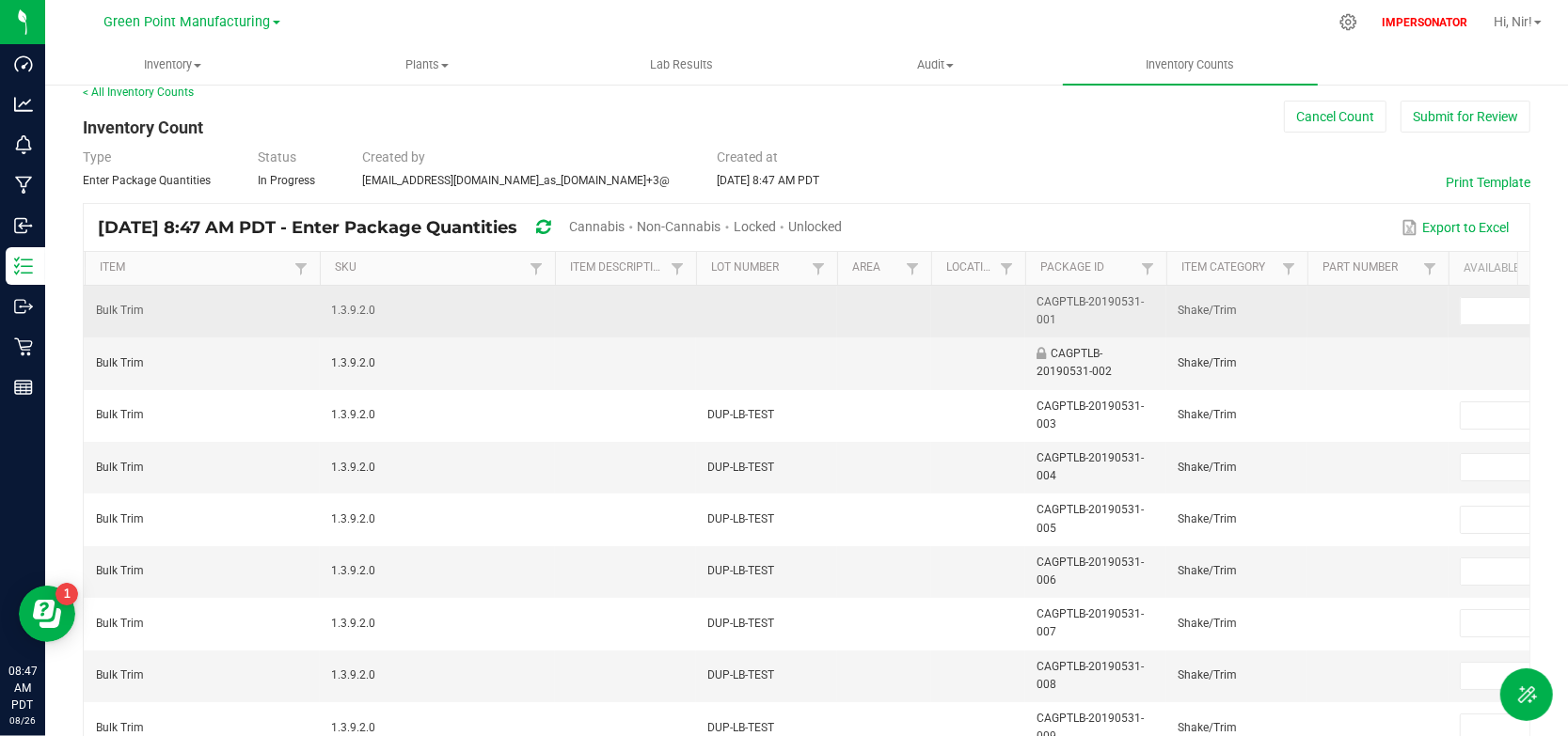
scroll to position [32, 0]
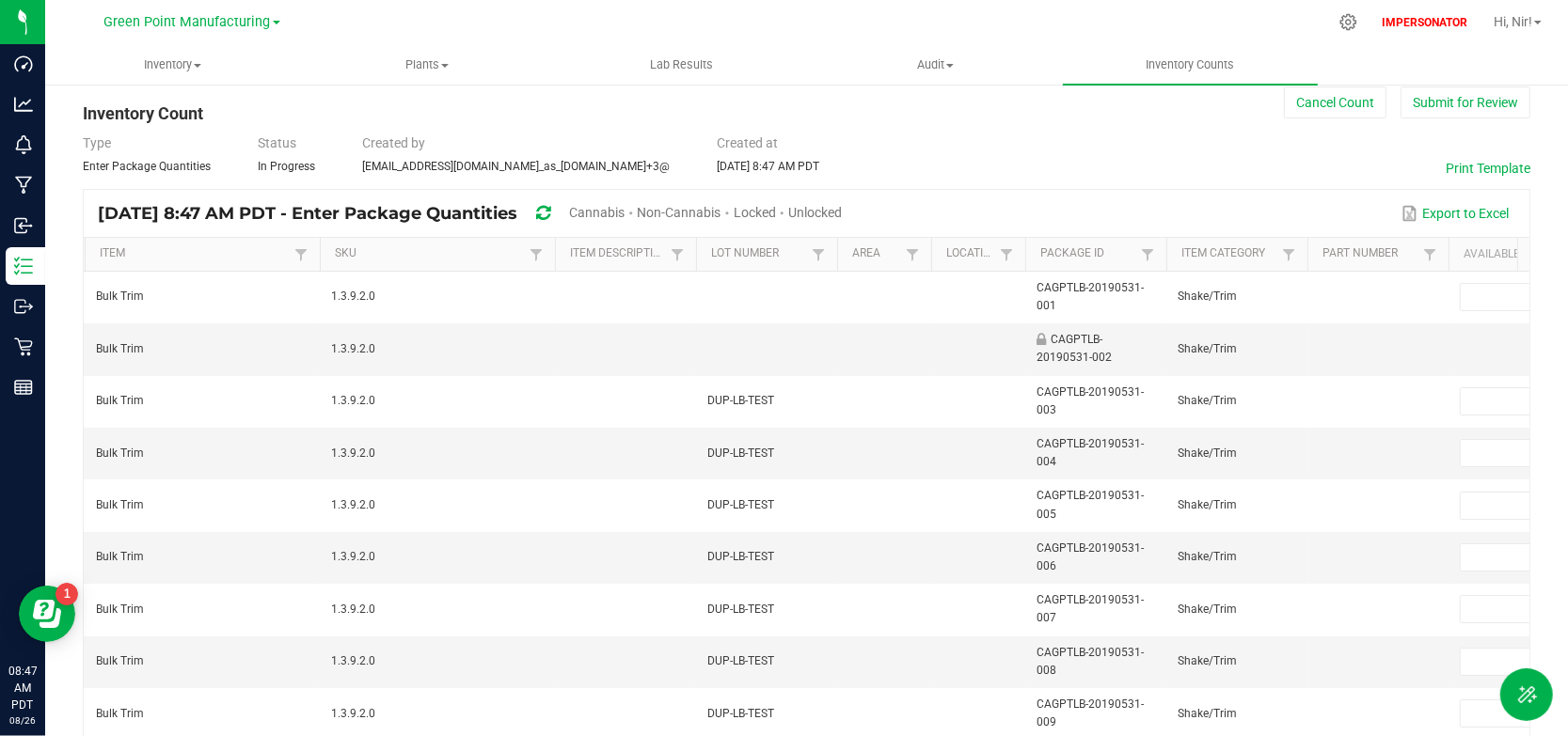
click at [550, 211] on icon at bounding box center [543, 213] width 14 height 17
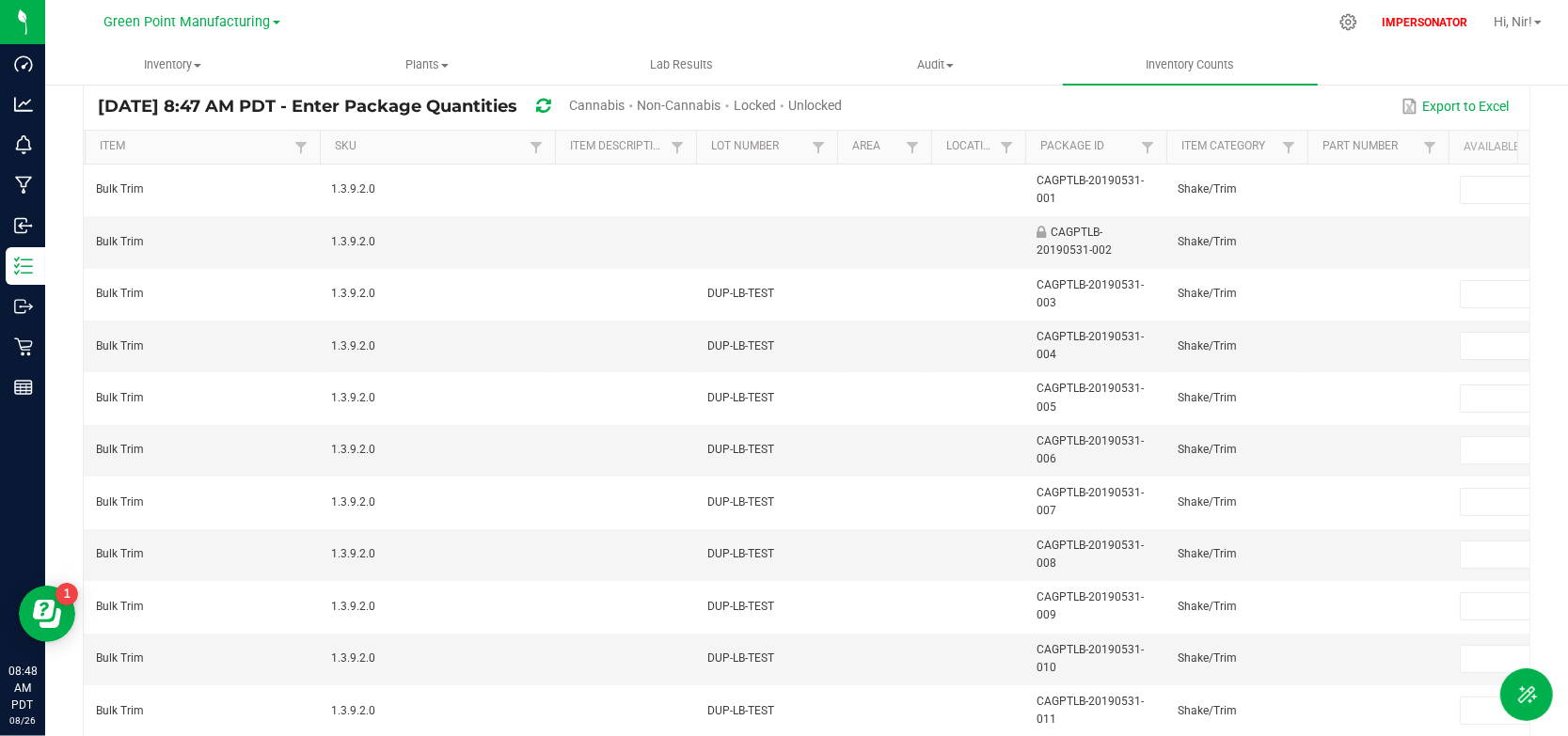
scroll to position [0, 0]
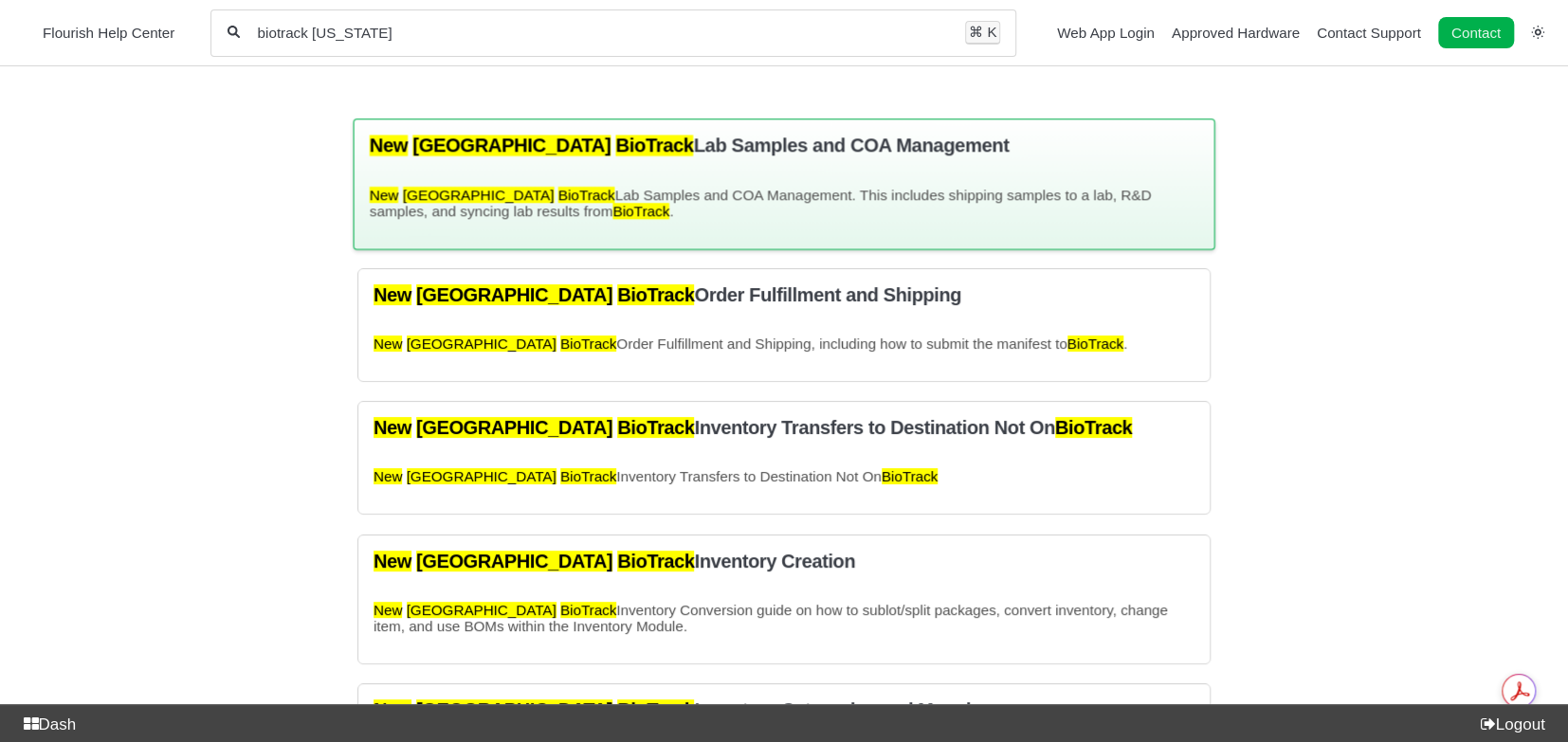
click at [616, 141] on h3 "New York BioTrack Lab Samples and COA Management" at bounding box center [784, 145] width 830 height 22
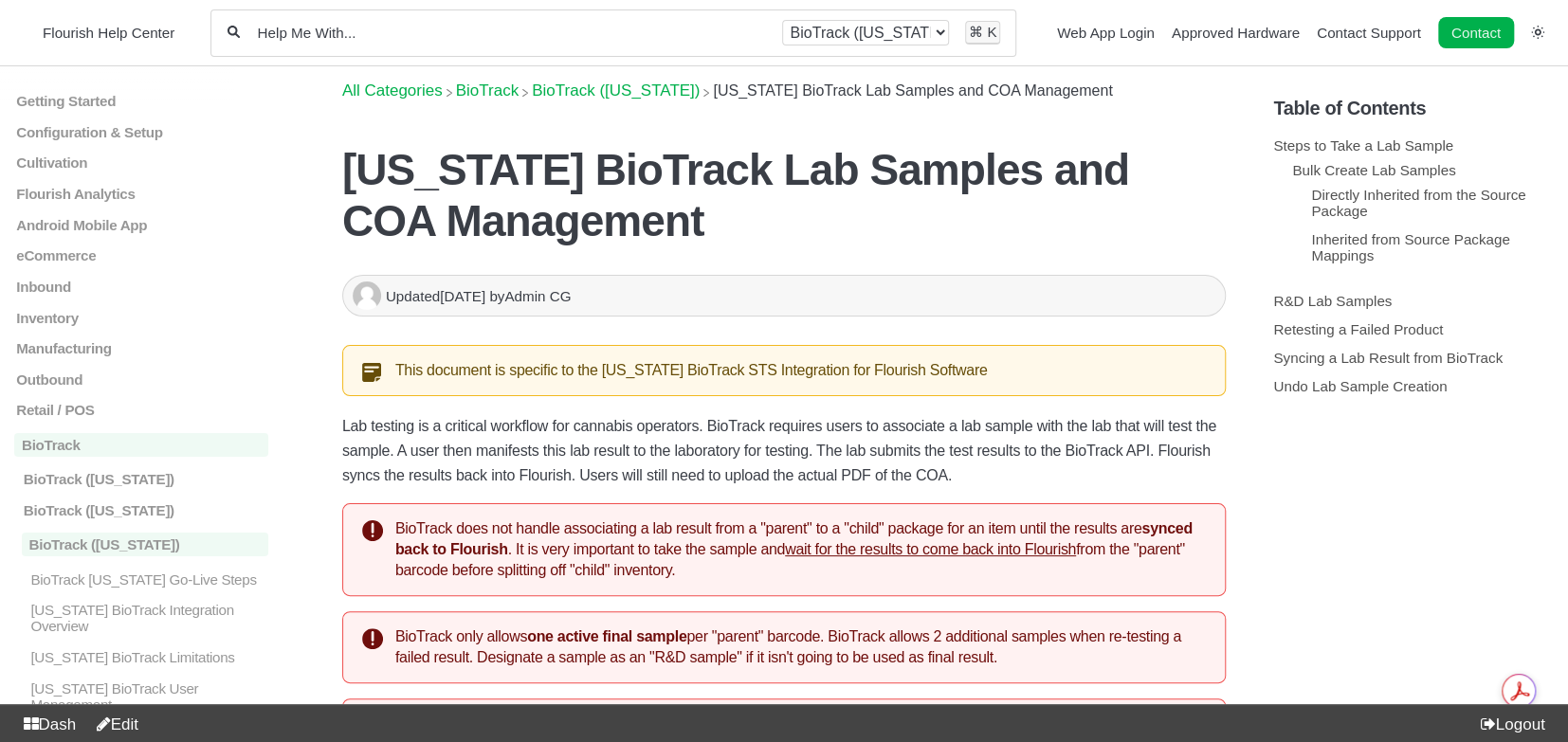
click at [639, 92] on span "​BioTrack (New York)" at bounding box center [616, 91] width 167 height 19
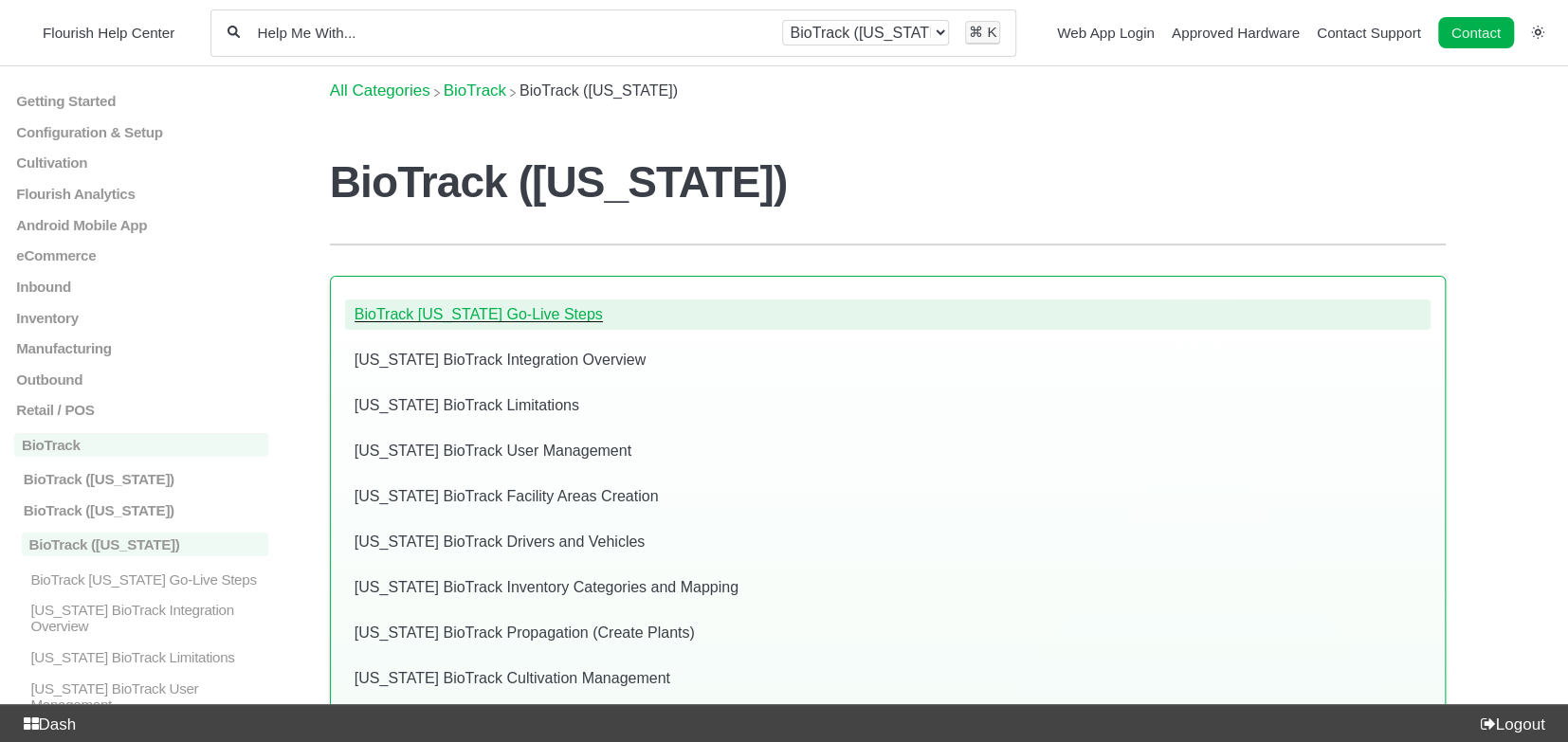
click at [547, 315] on link "BioTrack [US_STATE] Go-Live Steps" at bounding box center [479, 314] width 248 height 16
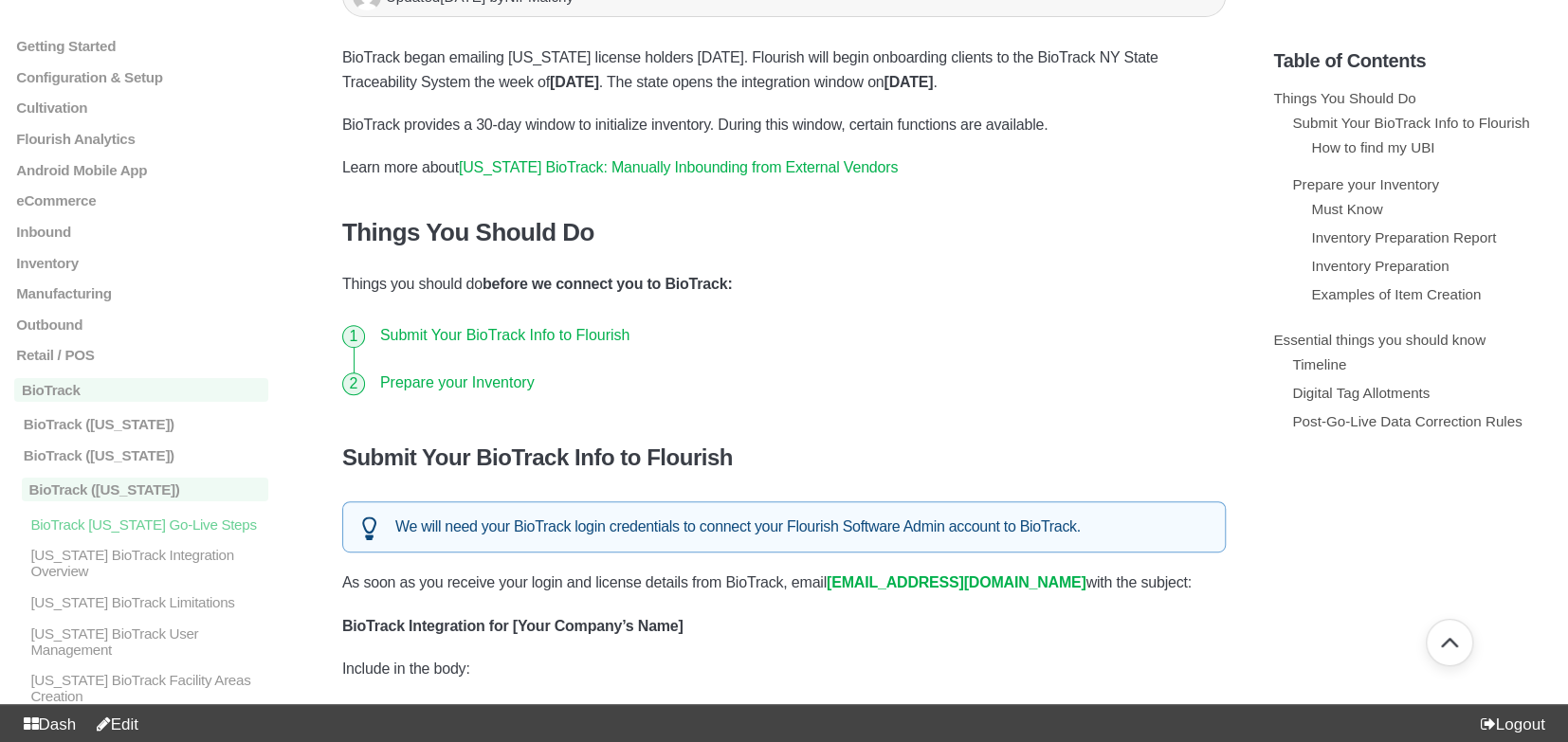
scroll to position [252, 0]
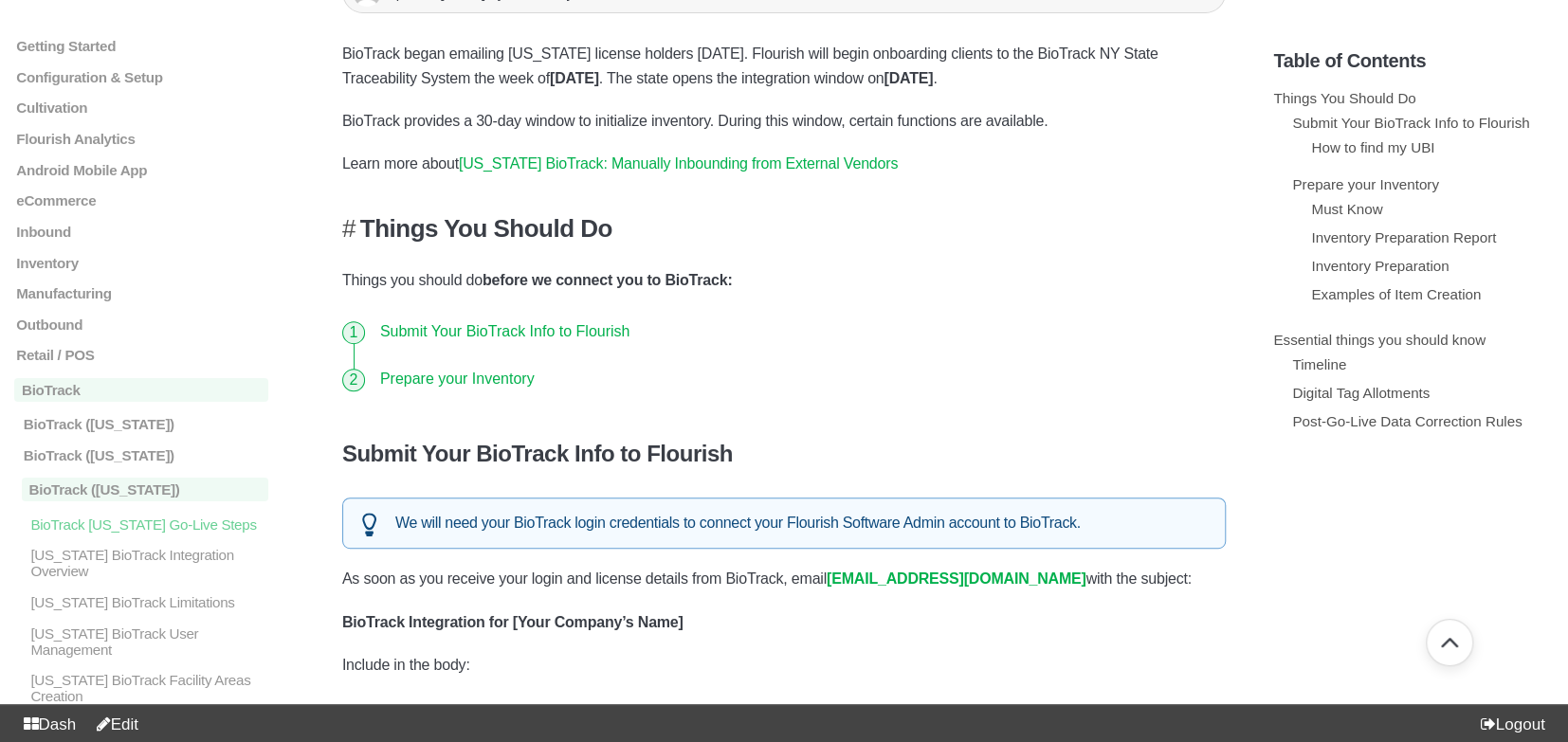
click at [455, 234] on h3 "Things You Should Do" at bounding box center [784, 228] width 884 height 29
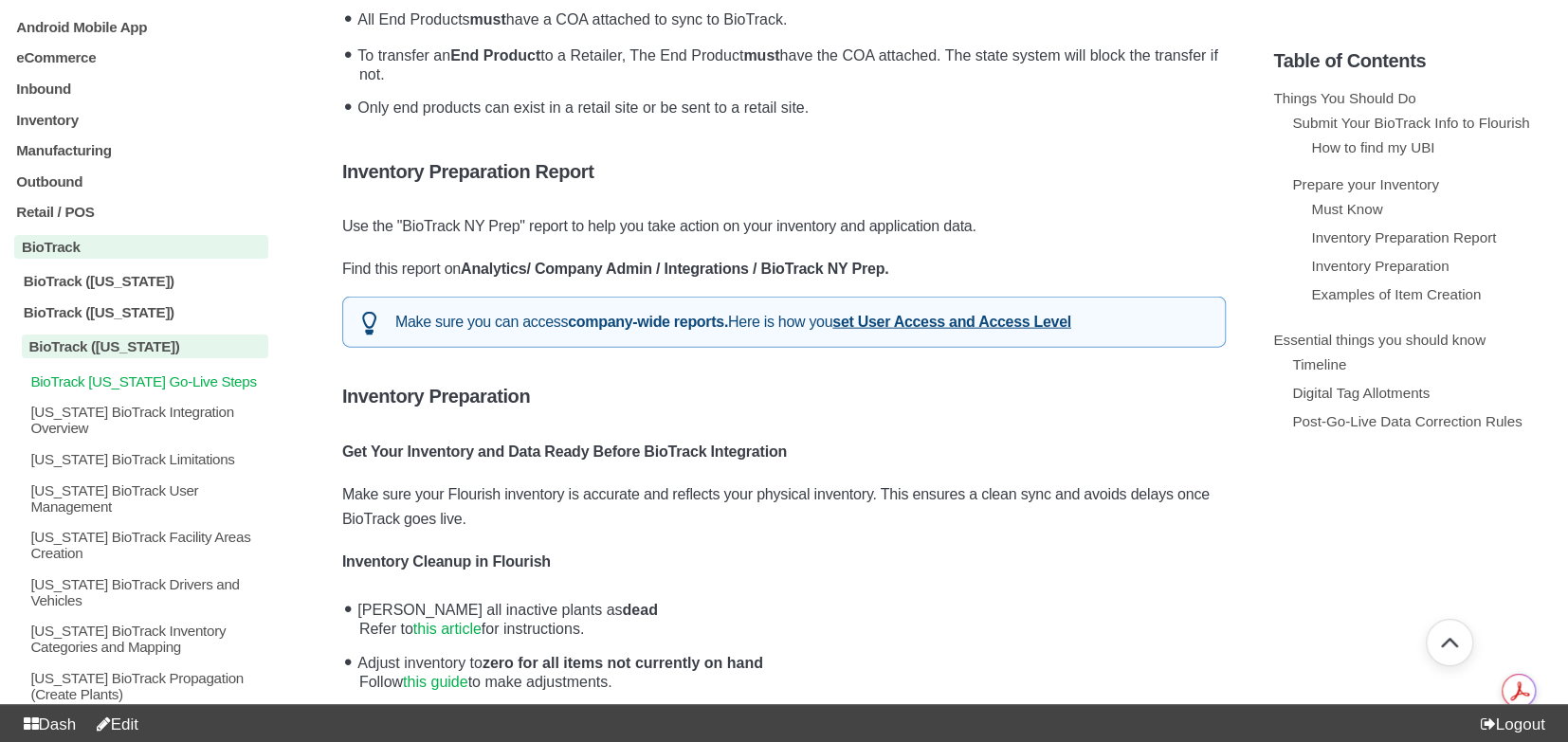
scroll to position [13, 0]
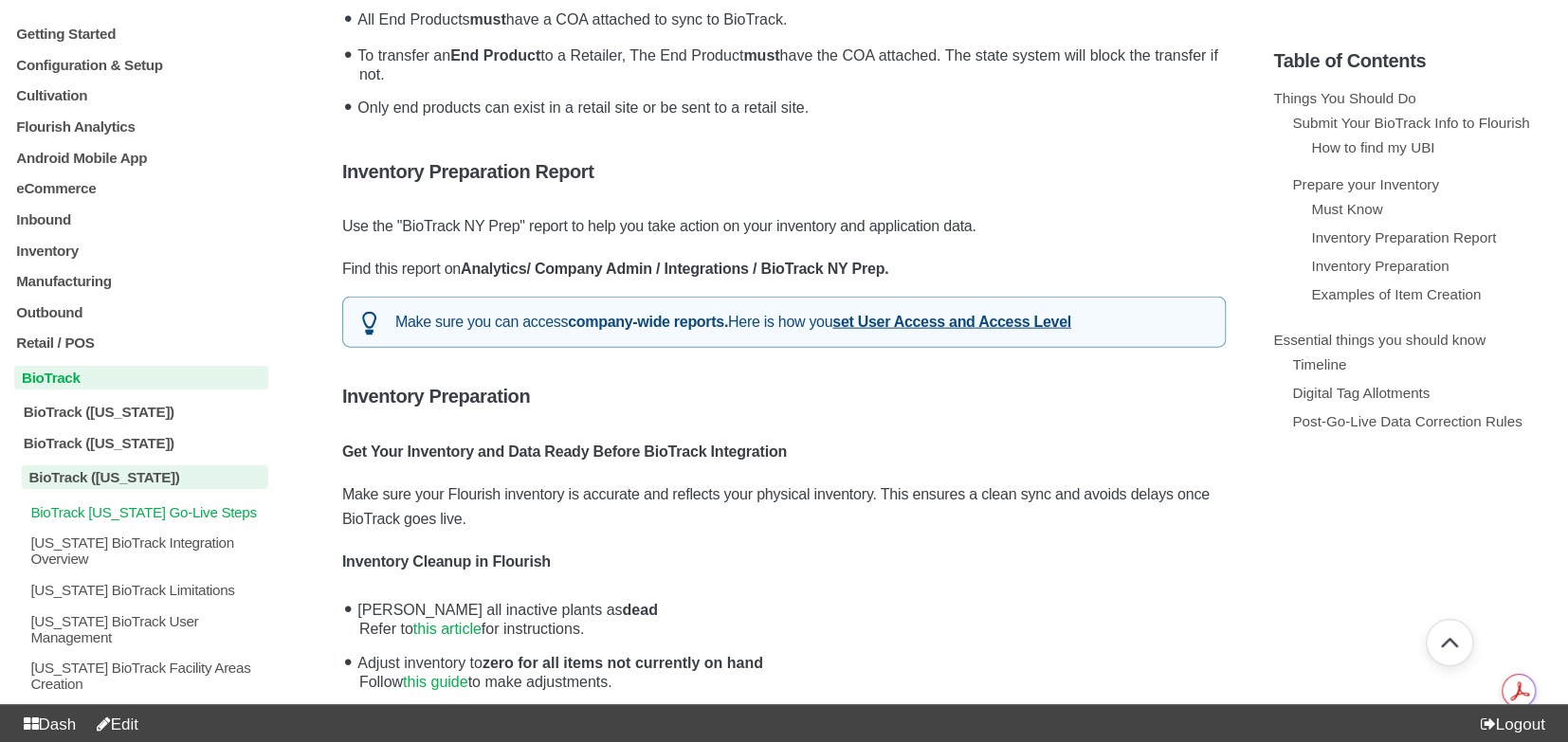
click at [52, 389] on p "BioTrack" at bounding box center [141, 377] width 254 height 24
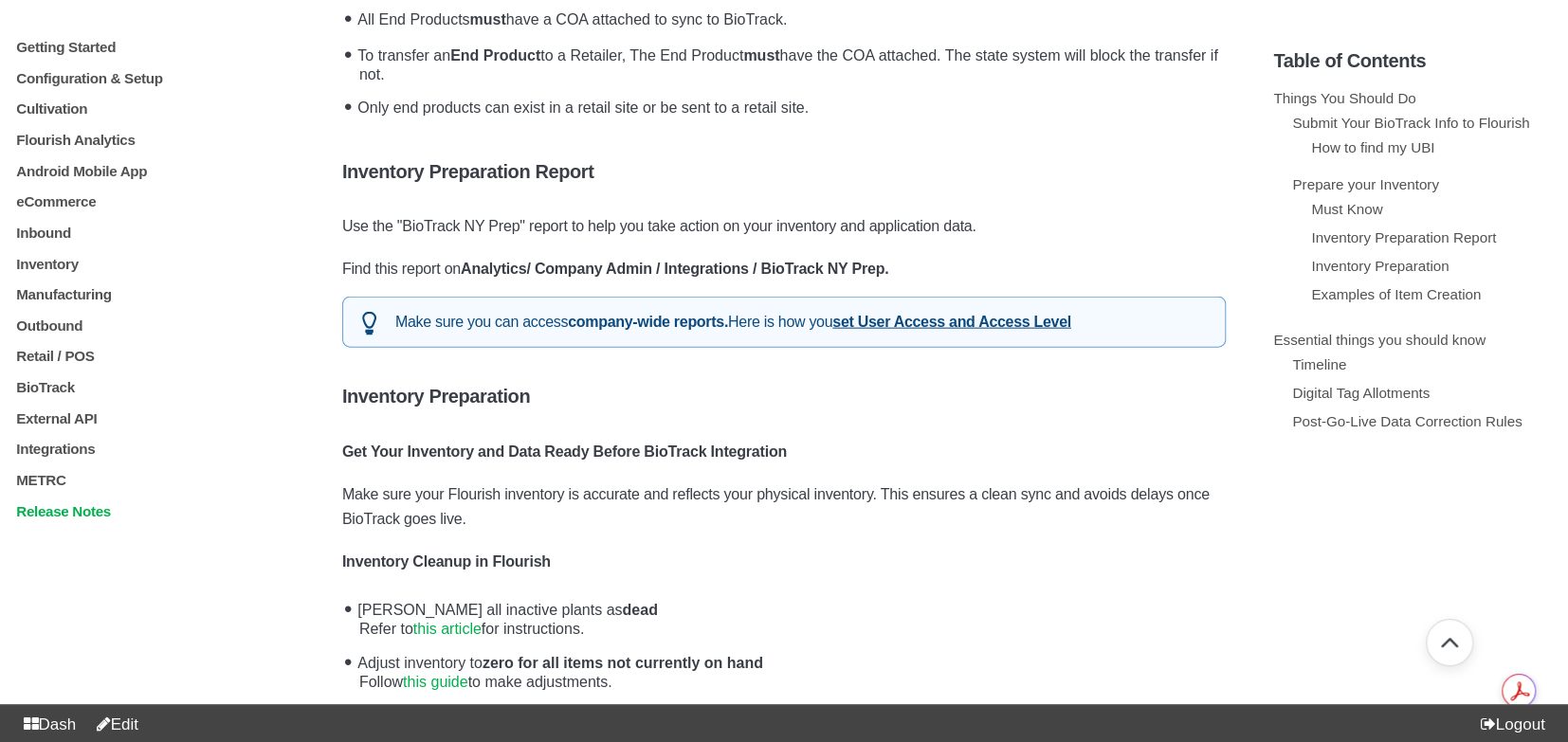
click at [74, 518] on p "Release Notes" at bounding box center [141, 510] width 254 height 16
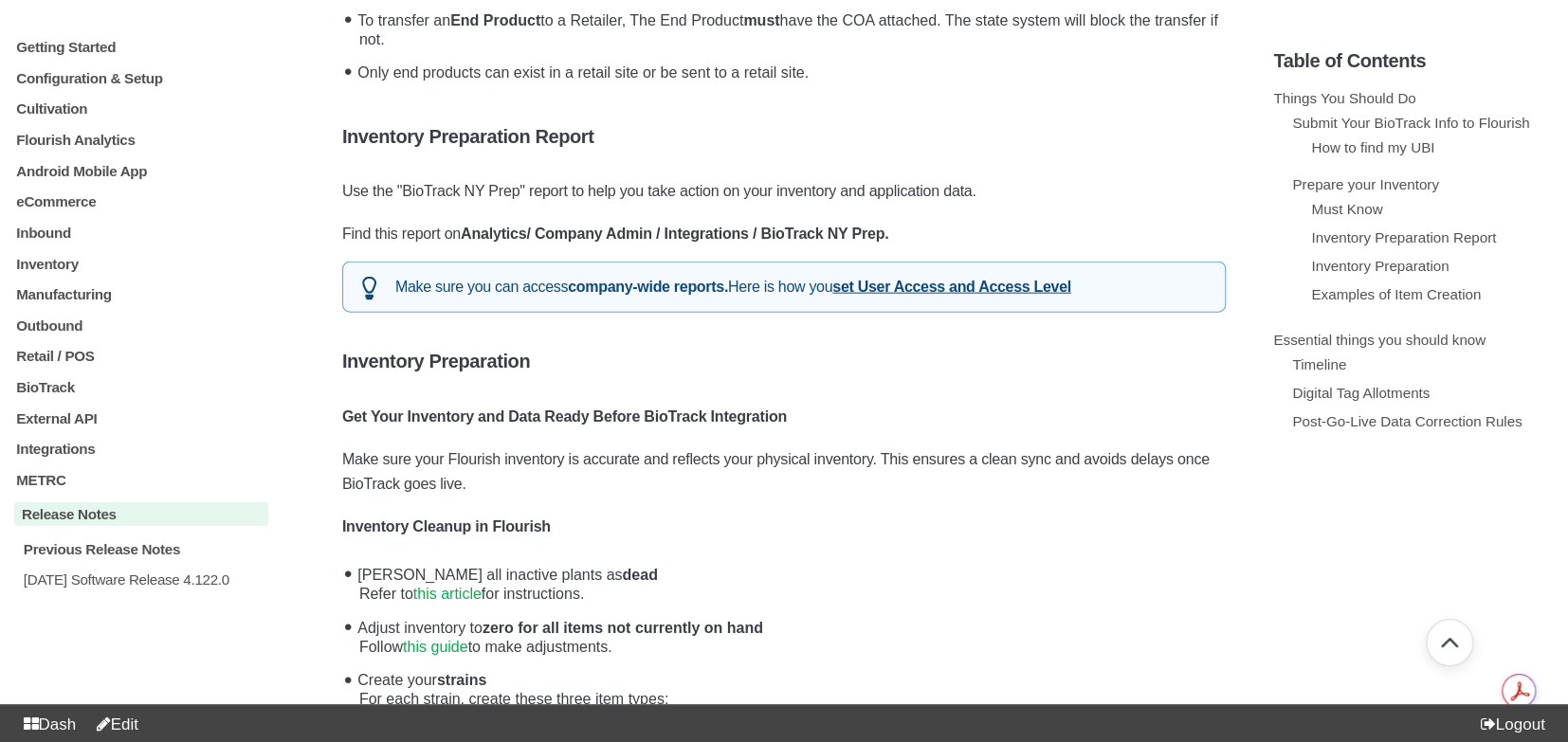
scroll to position [2536, 0]
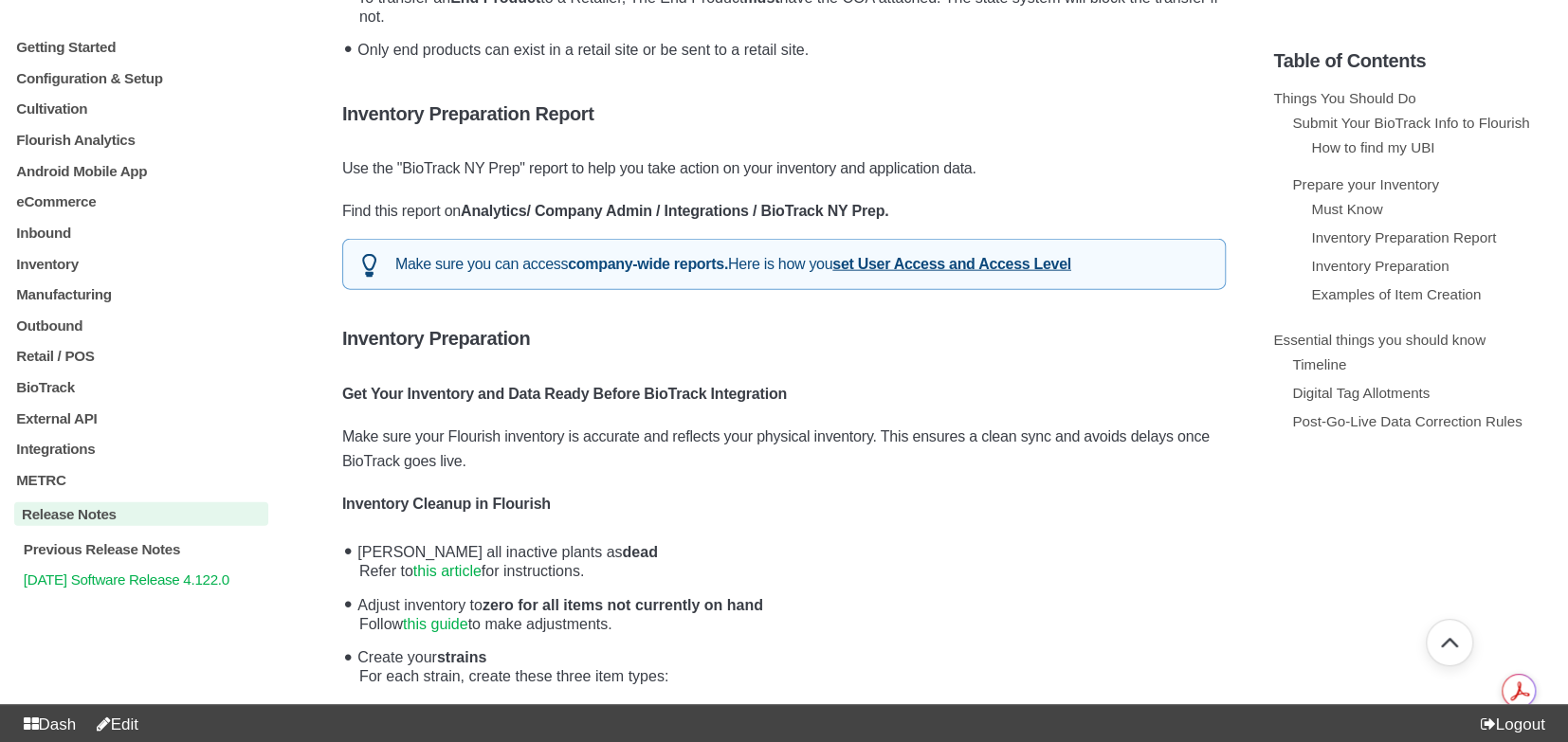
click at [171, 587] on p "2025.08.26 Software Release 4.122.0" at bounding box center [145, 578] width 246 height 16
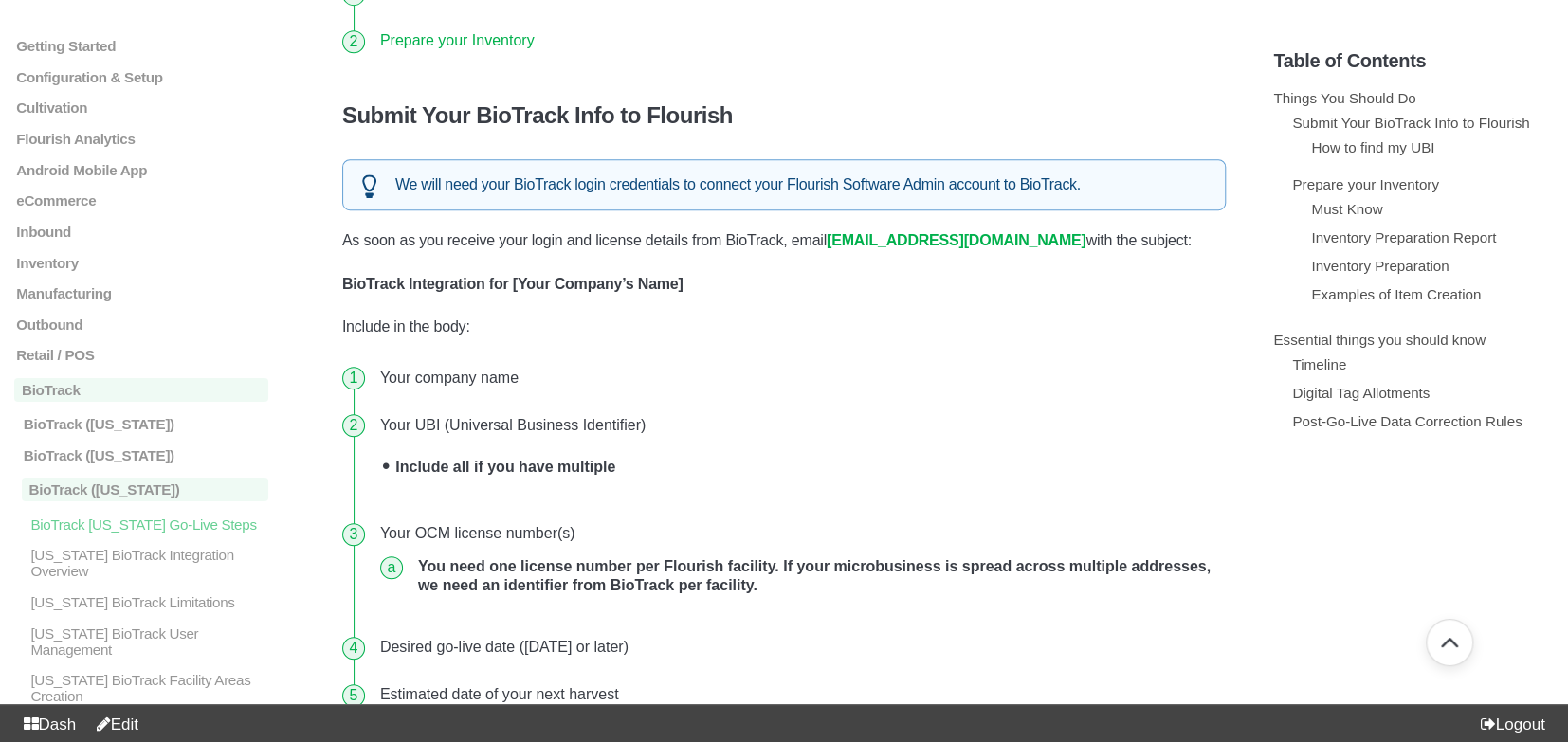
scroll to position [507, 0]
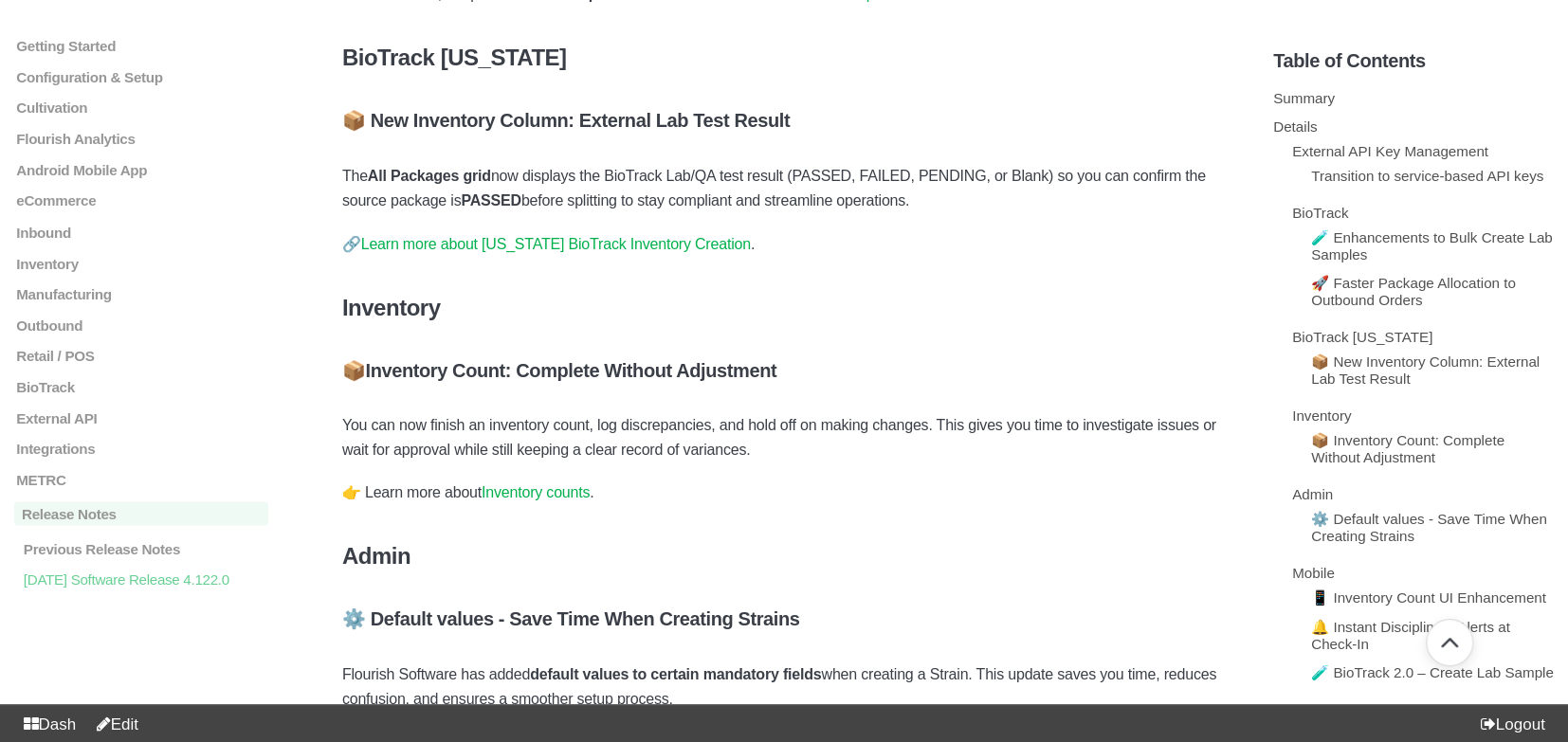
scroll to position [1947, 0]
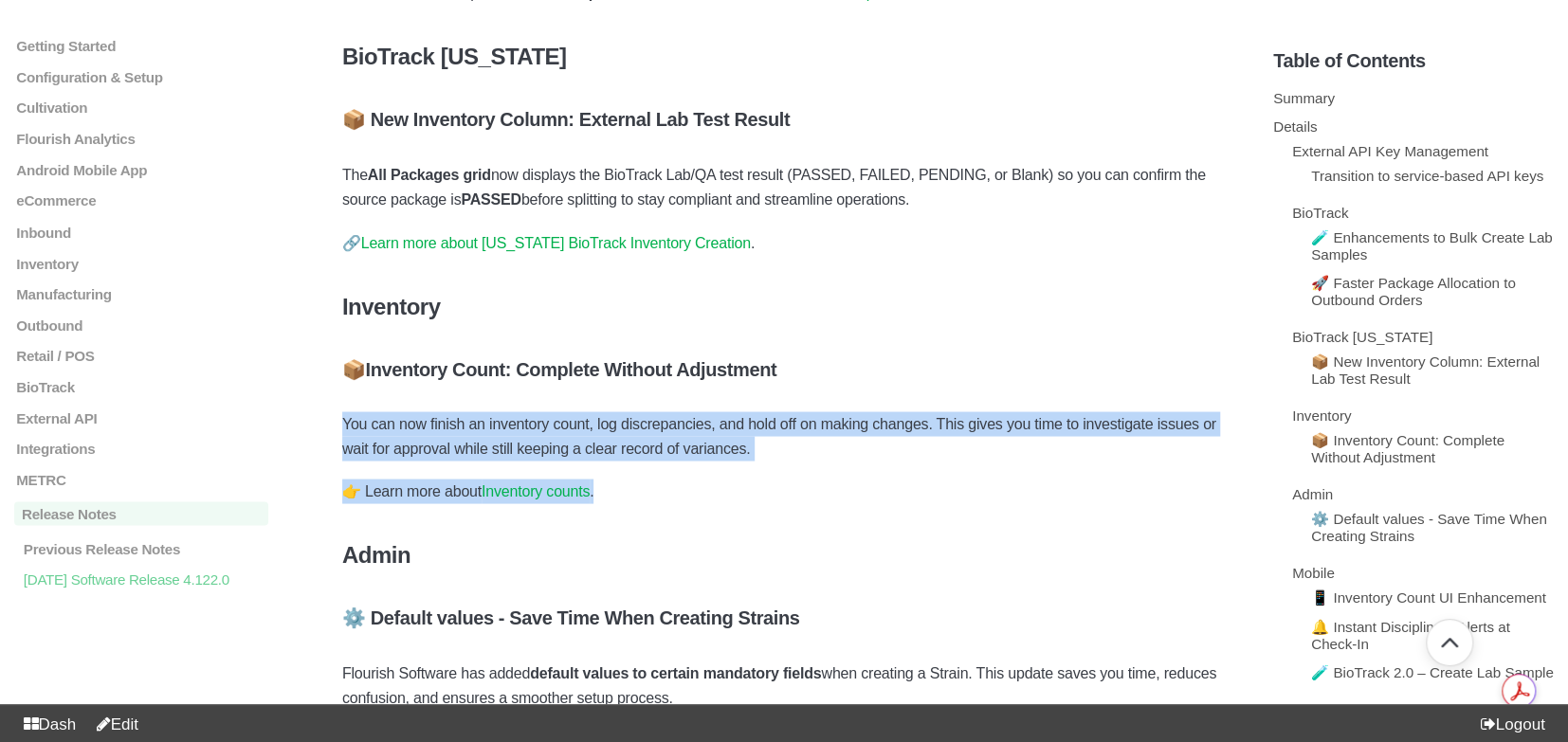
drag, startPoint x: 344, startPoint y: 462, endPoint x: 649, endPoint y: 539, distance: 314.6
copy div "You can now finish an inventory count, log discrepancies, and hold off on makin…"
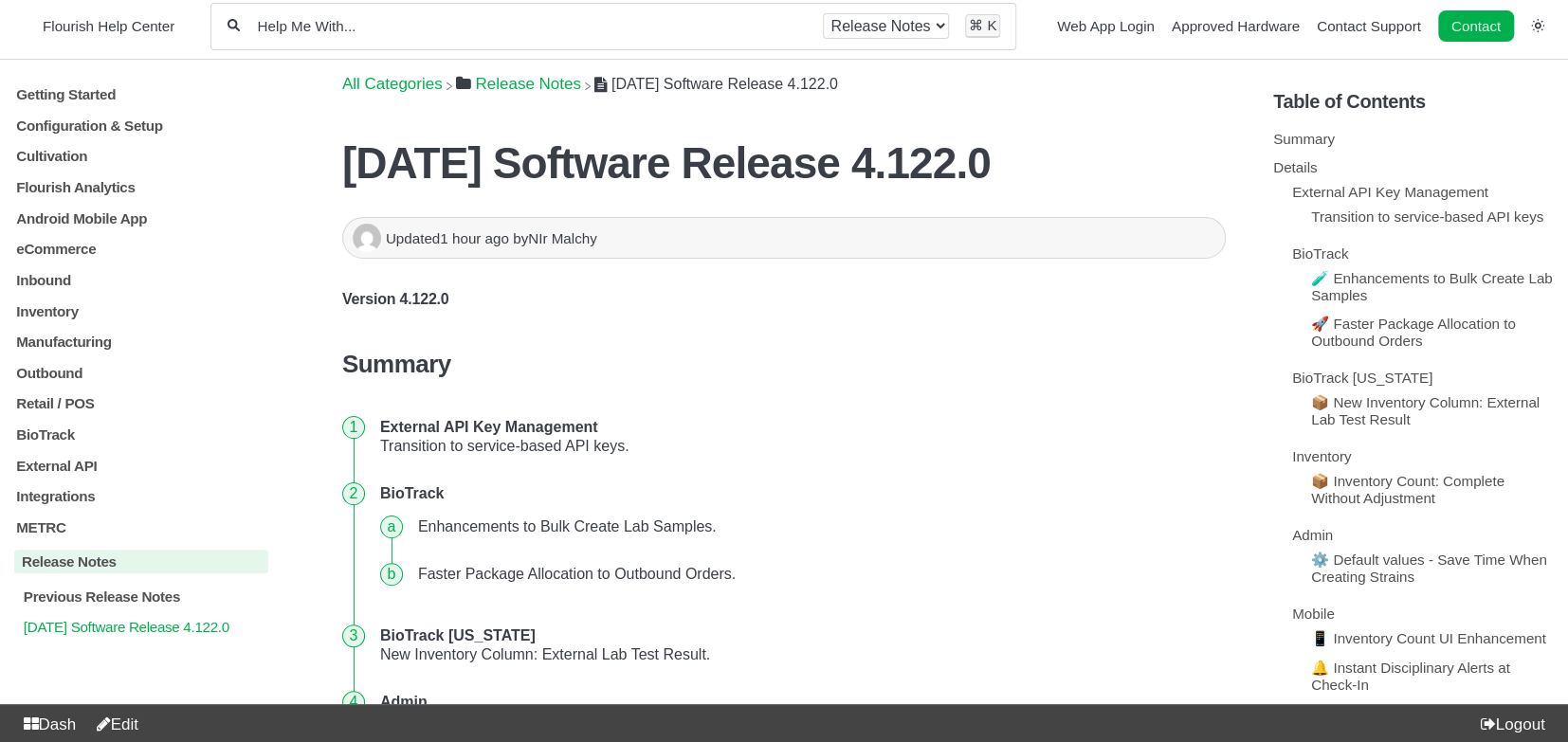
scroll to position [0, 0]
